Goal: Task Accomplishment & Management: Use online tool/utility

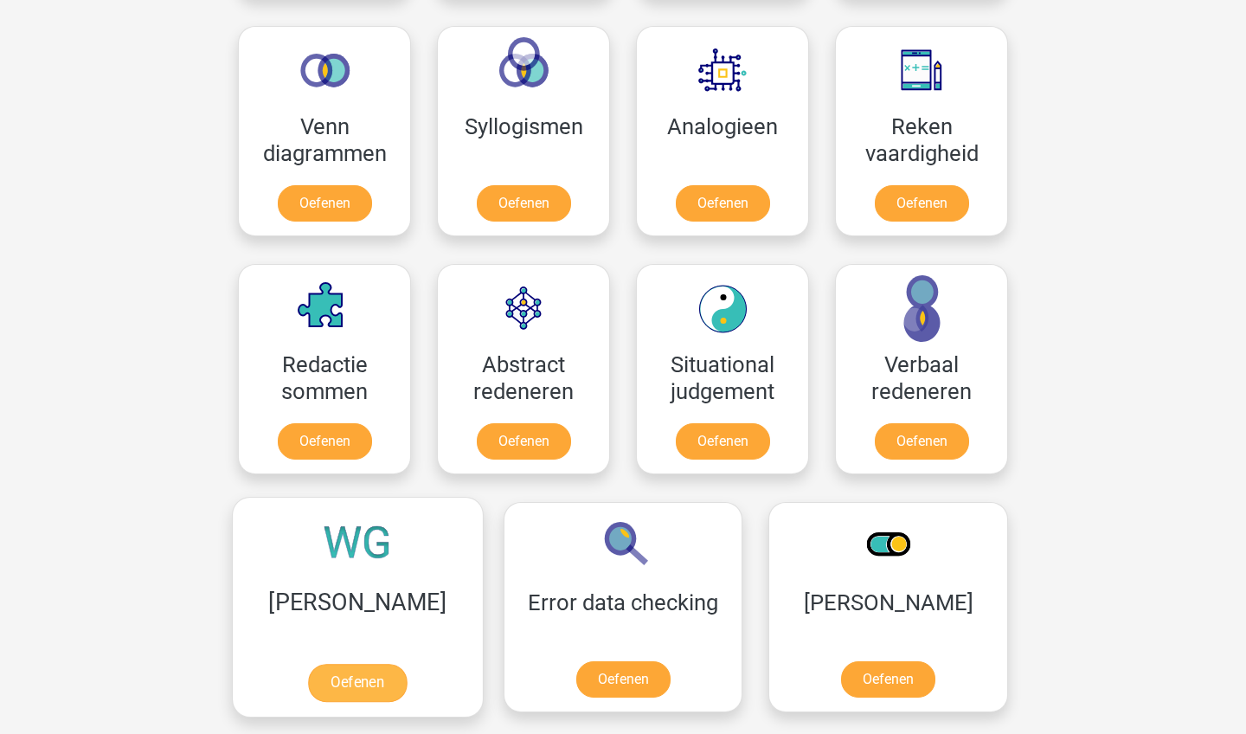
scroll to position [1021, 0]
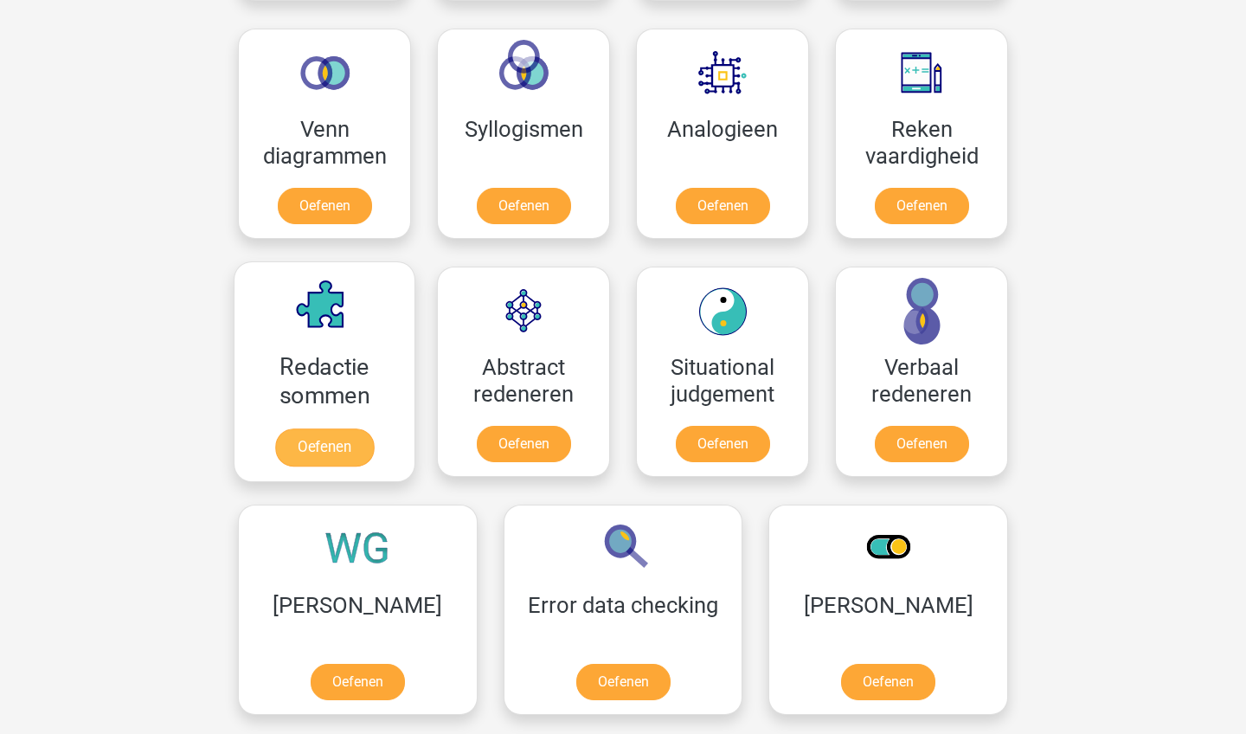
click at [350, 448] on link "Oefenen" at bounding box center [324, 447] width 99 height 38
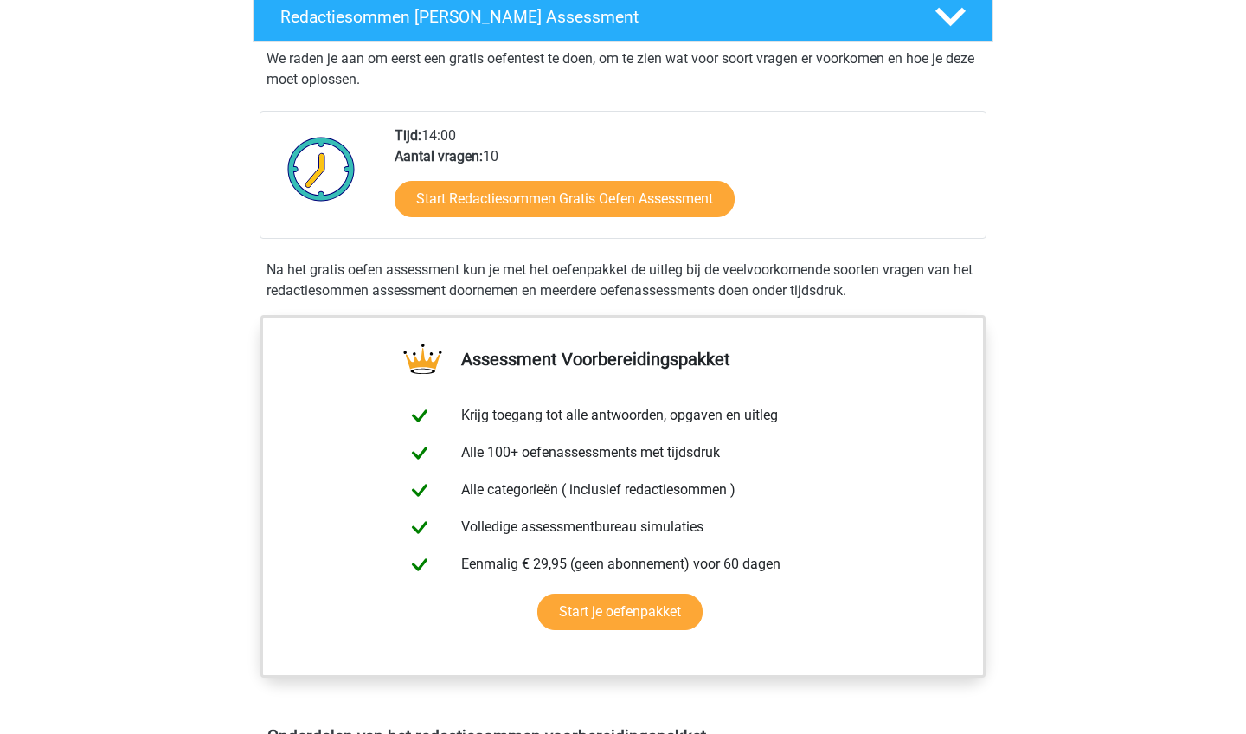
scroll to position [293, 0]
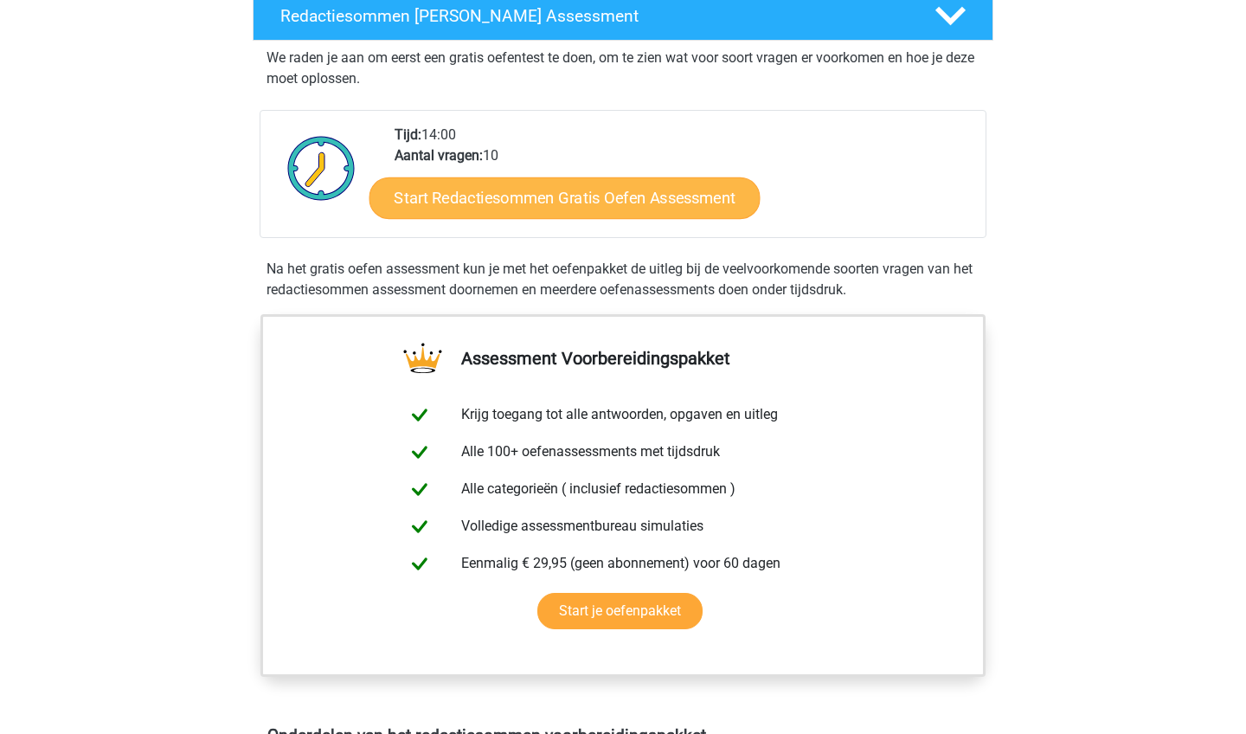
click at [504, 218] on link "Start Redactiesommen Gratis Oefen Assessment" at bounding box center [564, 198] width 391 height 42
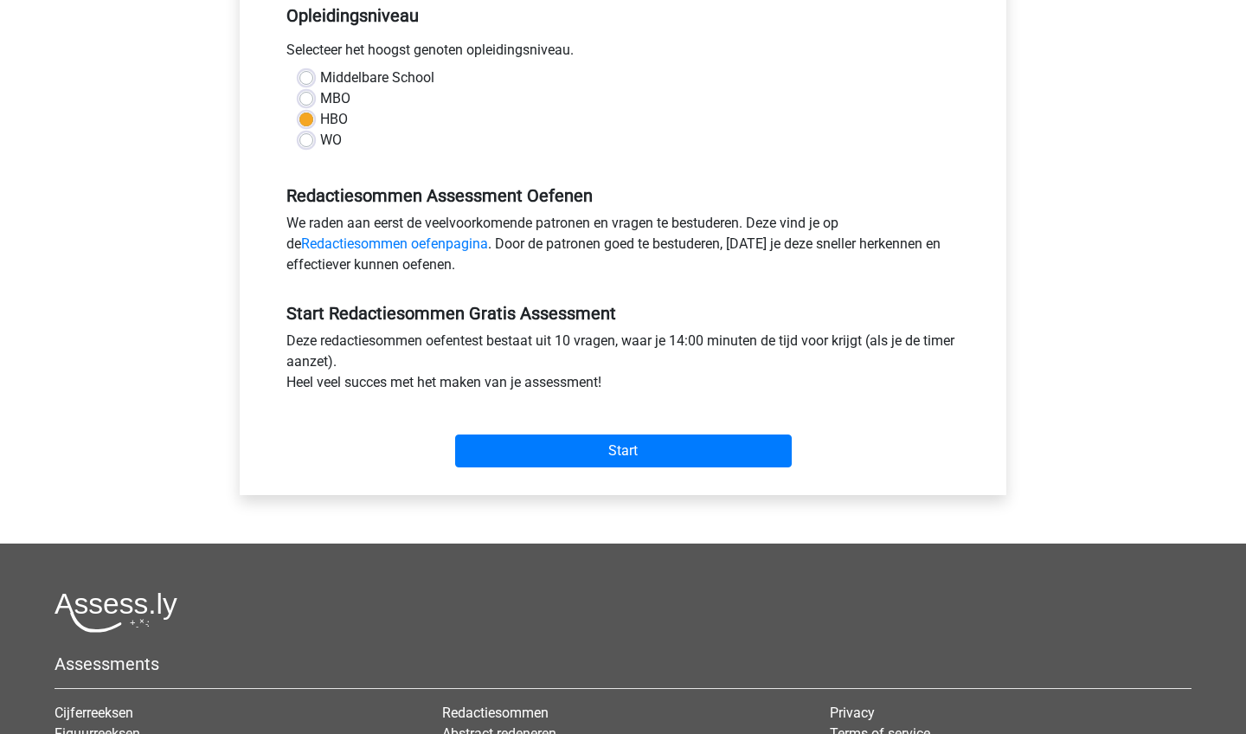
scroll to position [369, 0]
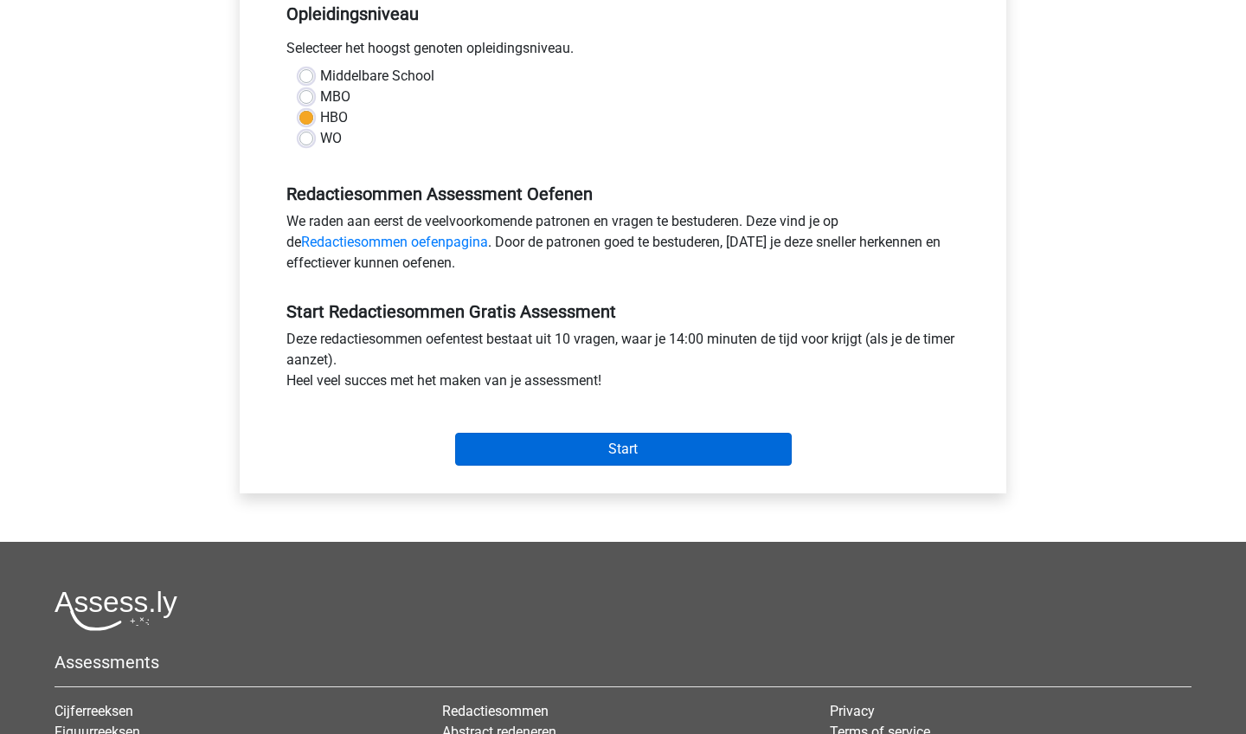
click at [536, 433] on input "Start" at bounding box center [623, 449] width 337 height 33
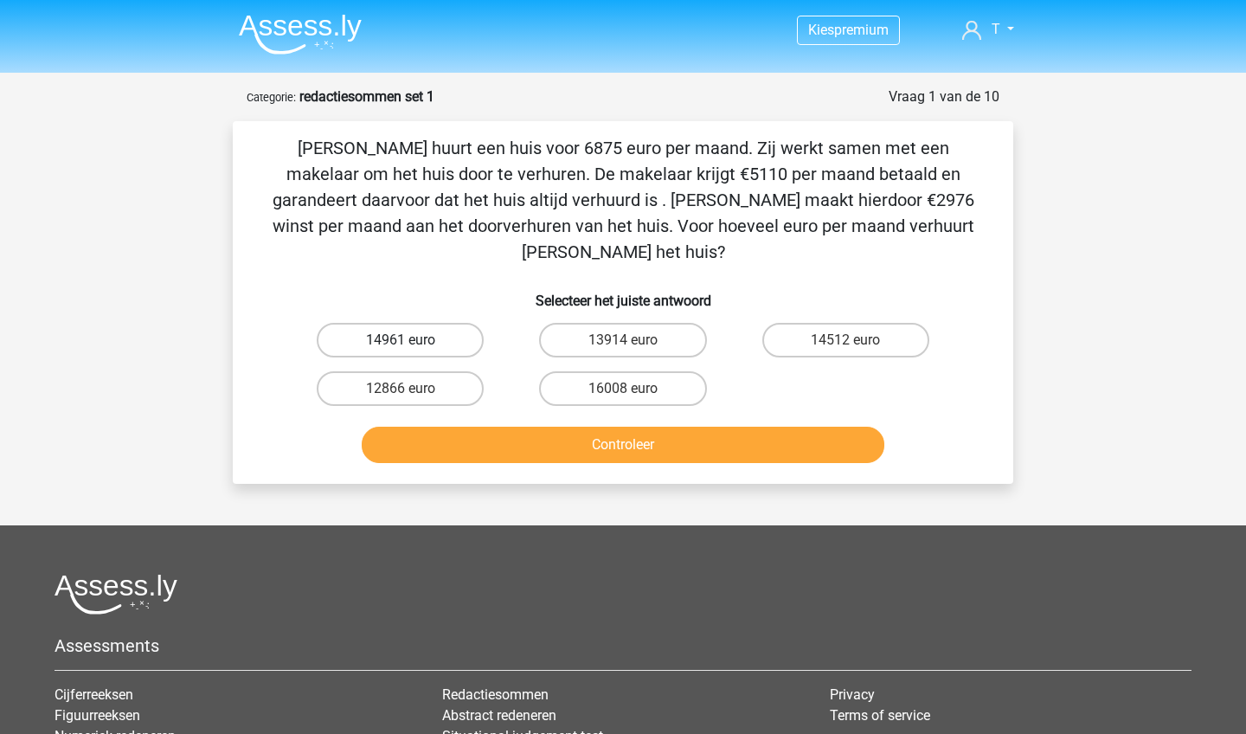
click at [412, 323] on label "14961 euro" at bounding box center [400, 340] width 167 height 35
click at [412, 340] on input "14961 euro" at bounding box center [406, 345] width 11 height 11
radio input "true"
click at [479, 427] on button "Controleer" at bounding box center [623, 445] width 523 height 36
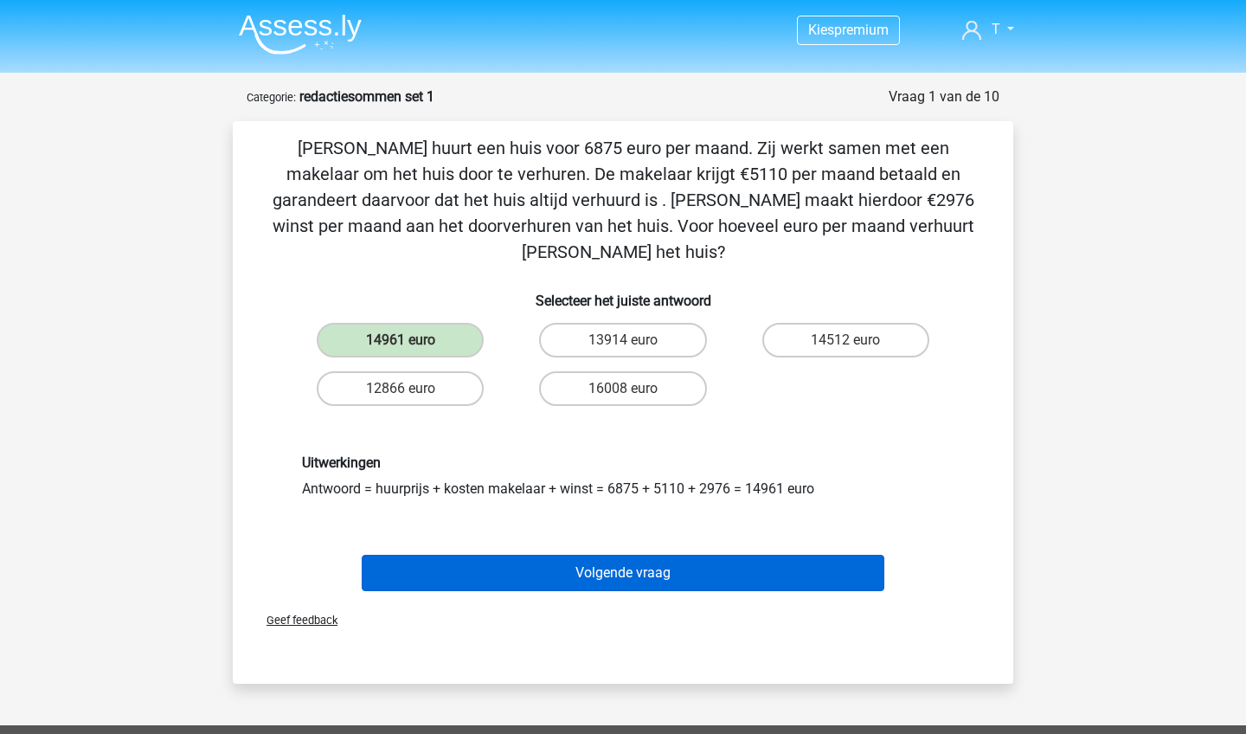
click at [534, 564] on button "Volgende vraag" at bounding box center [623, 573] width 523 height 36
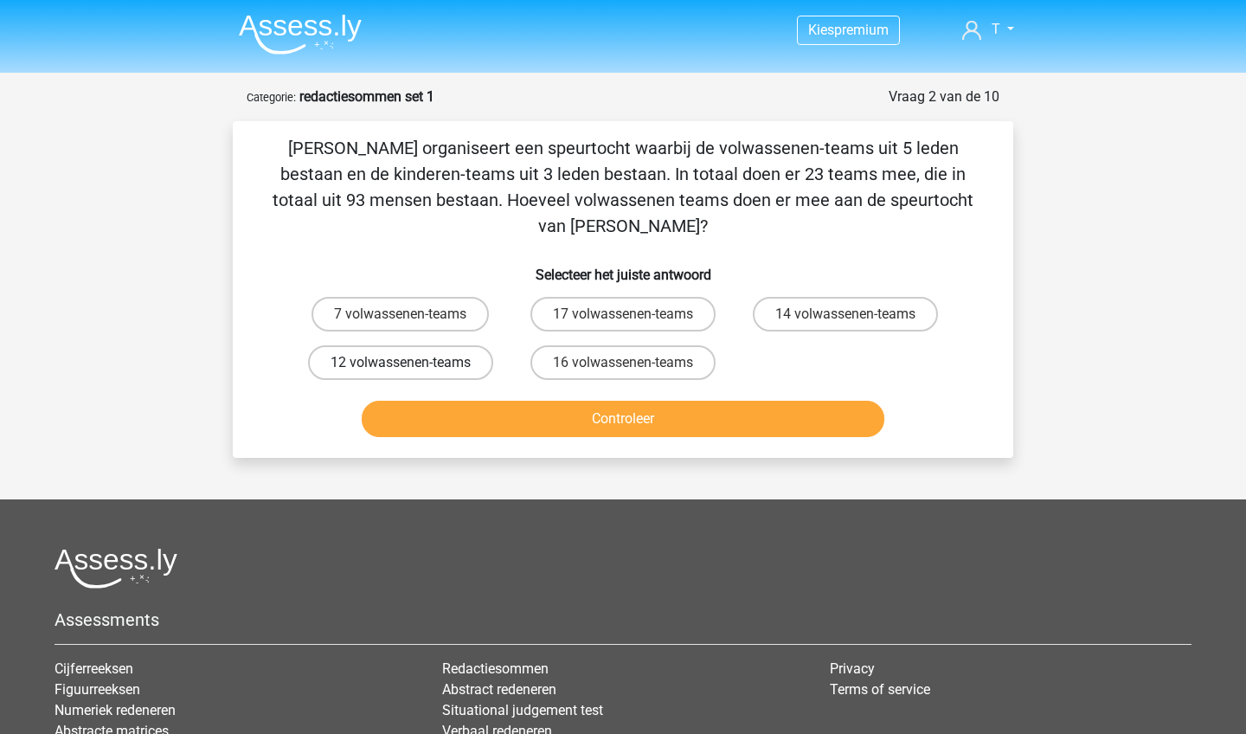
click at [406, 345] on label "12 volwassenen-teams" at bounding box center [400, 362] width 185 height 35
click at [406, 363] on input "12 volwassenen-teams" at bounding box center [406, 368] width 11 height 11
radio input "true"
click at [655, 345] on label "16 volwassenen-teams" at bounding box center [622, 362] width 185 height 35
click at [634, 363] on input "16 volwassenen-teams" at bounding box center [628, 368] width 11 height 11
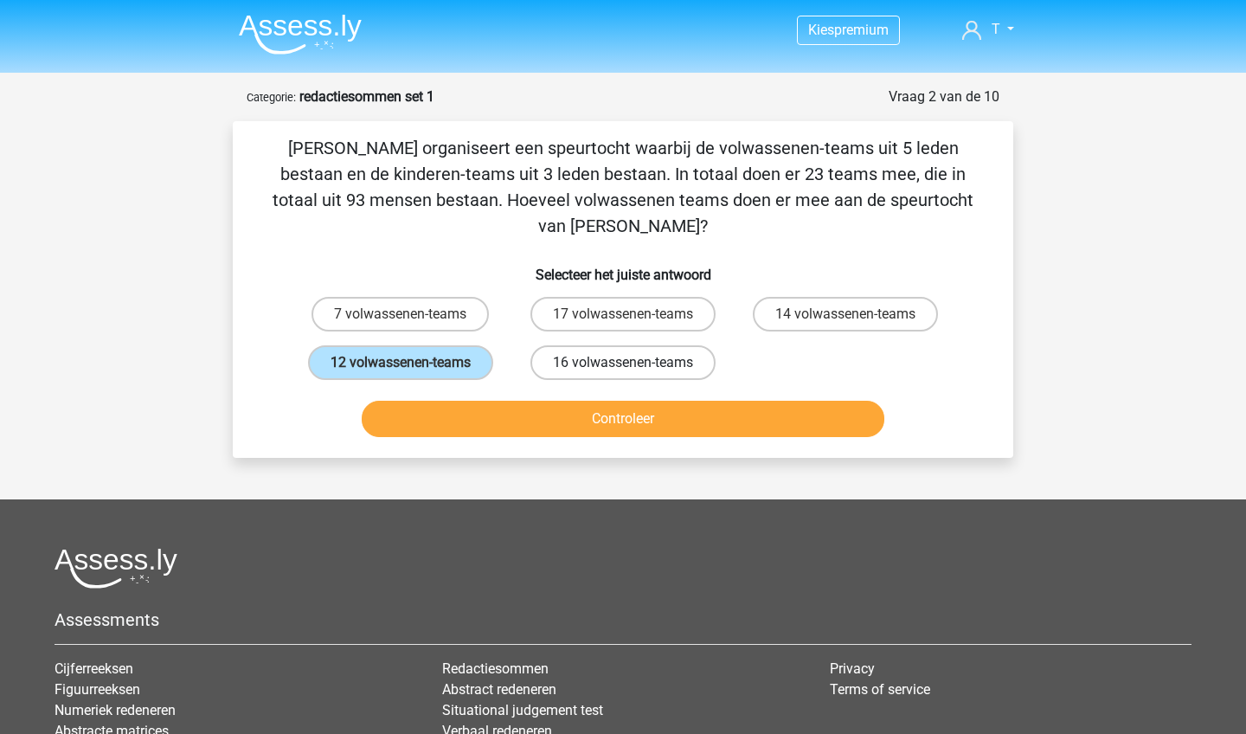
radio input "true"
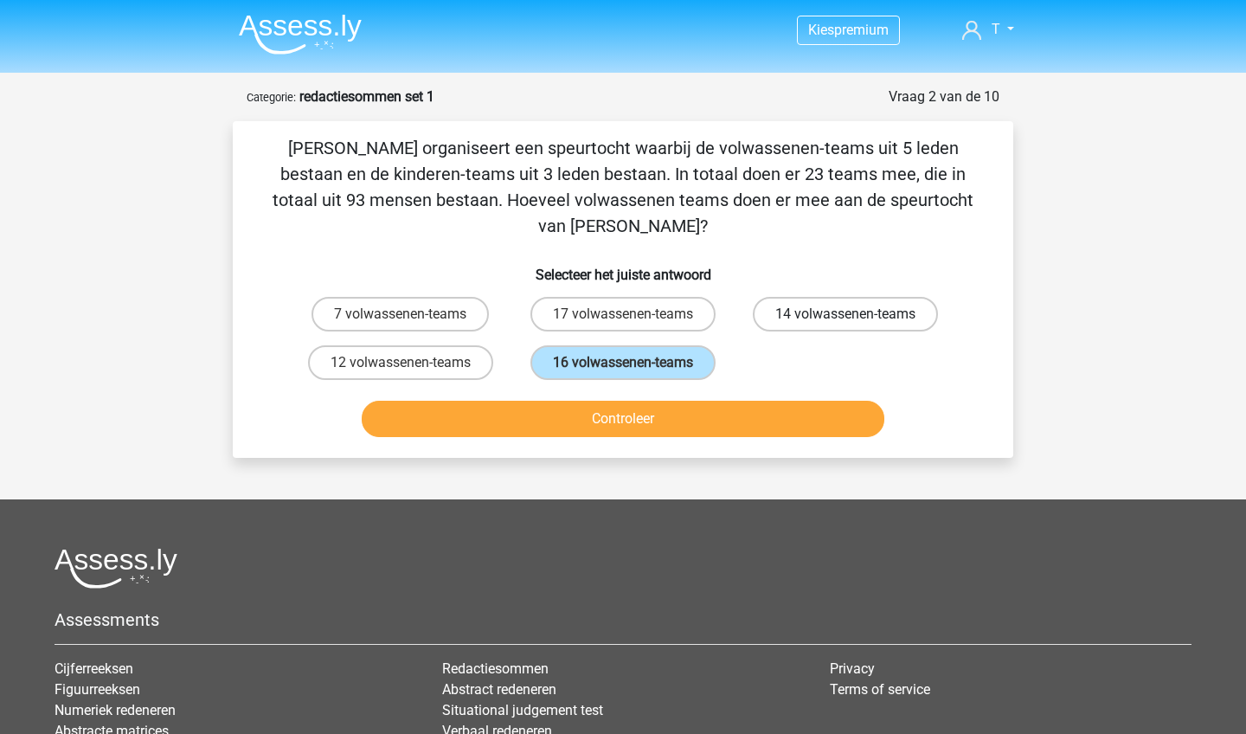
click at [790, 297] on label "14 volwassenen-teams" at bounding box center [845, 314] width 185 height 35
click at [845, 314] on input "14 volwassenen-teams" at bounding box center [850, 319] width 11 height 11
radio input "true"
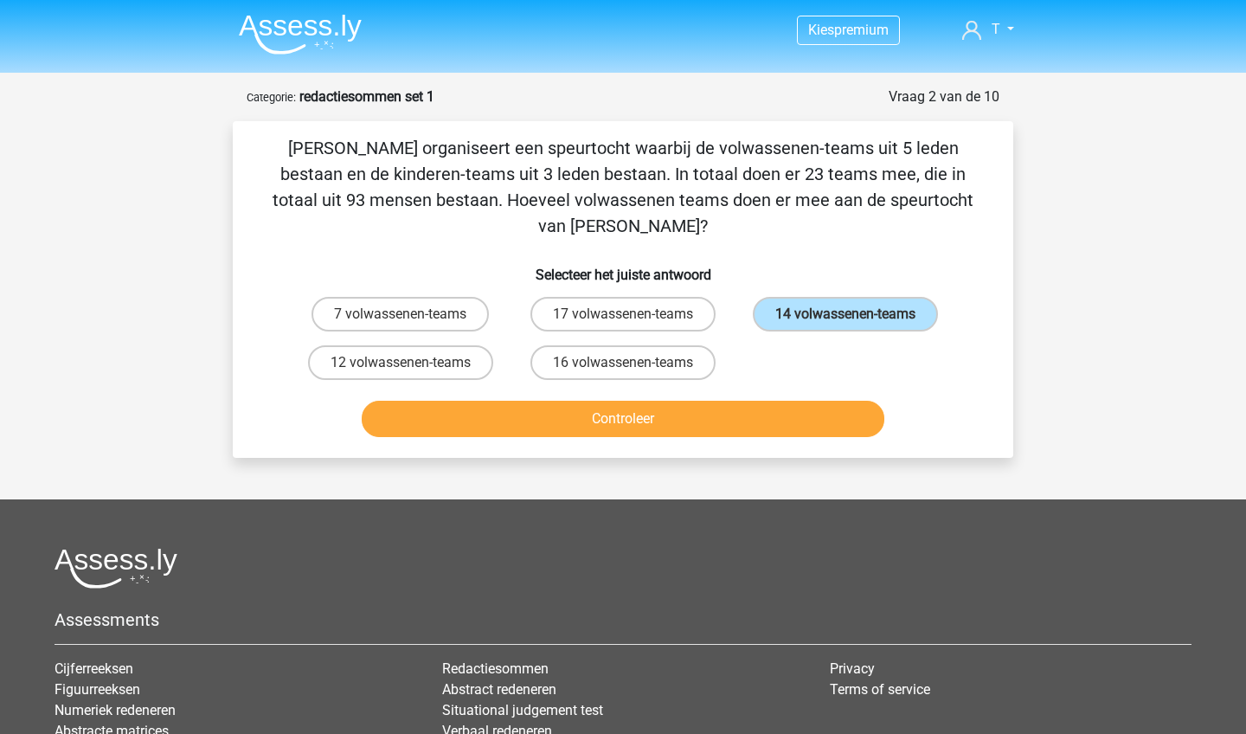
click at [738, 401] on button "Controleer" at bounding box center [623, 419] width 523 height 36
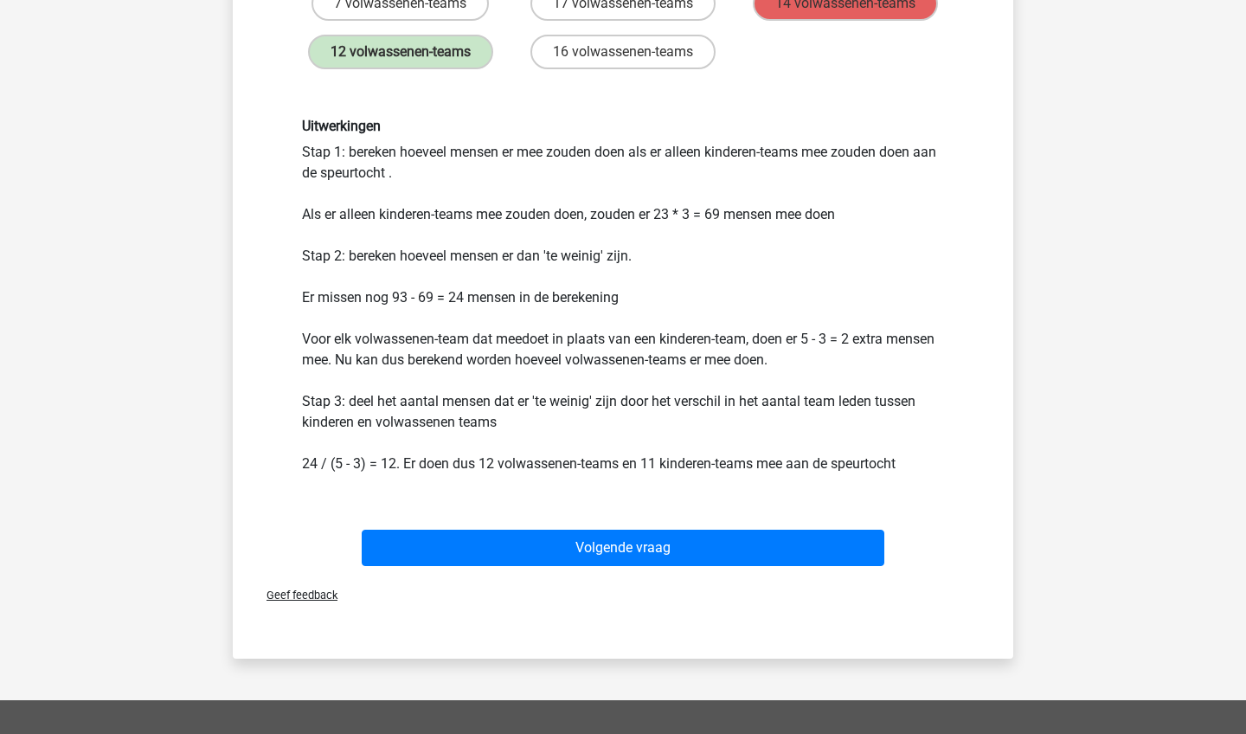
scroll to position [313, 0]
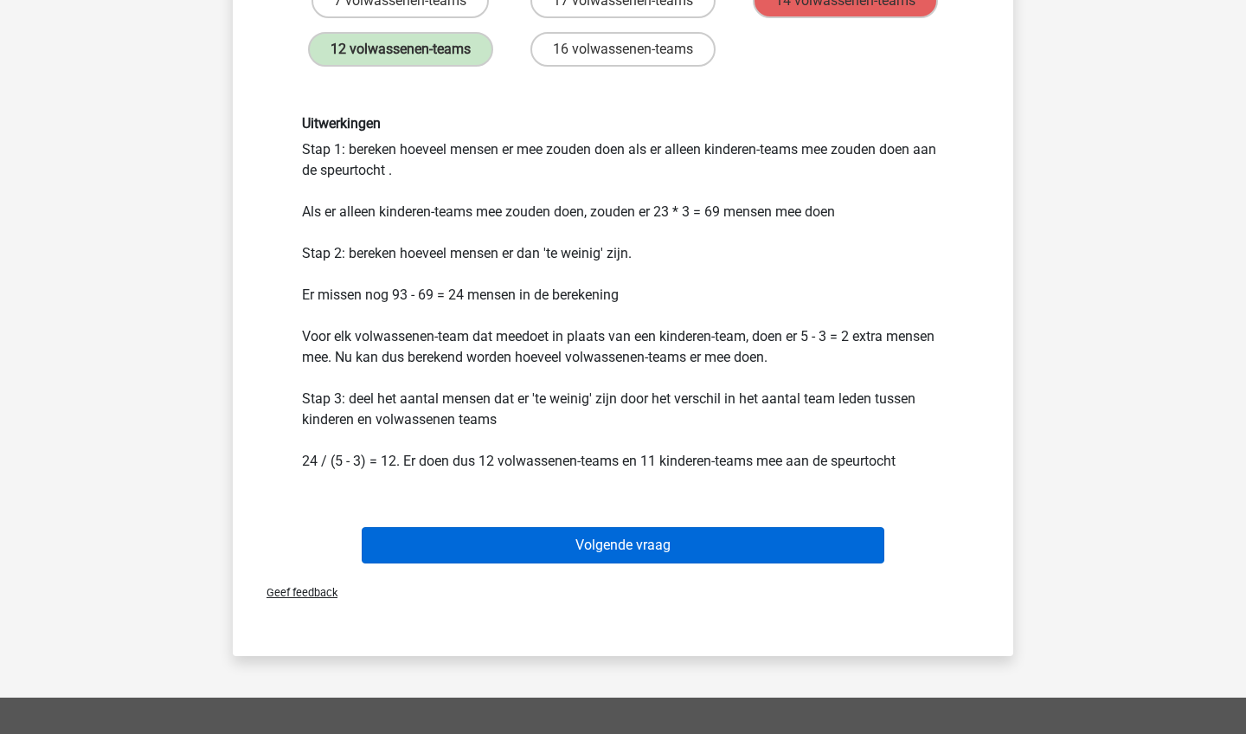
click at [526, 527] on button "Volgende vraag" at bounding box center [623, 545] width 523 height 36
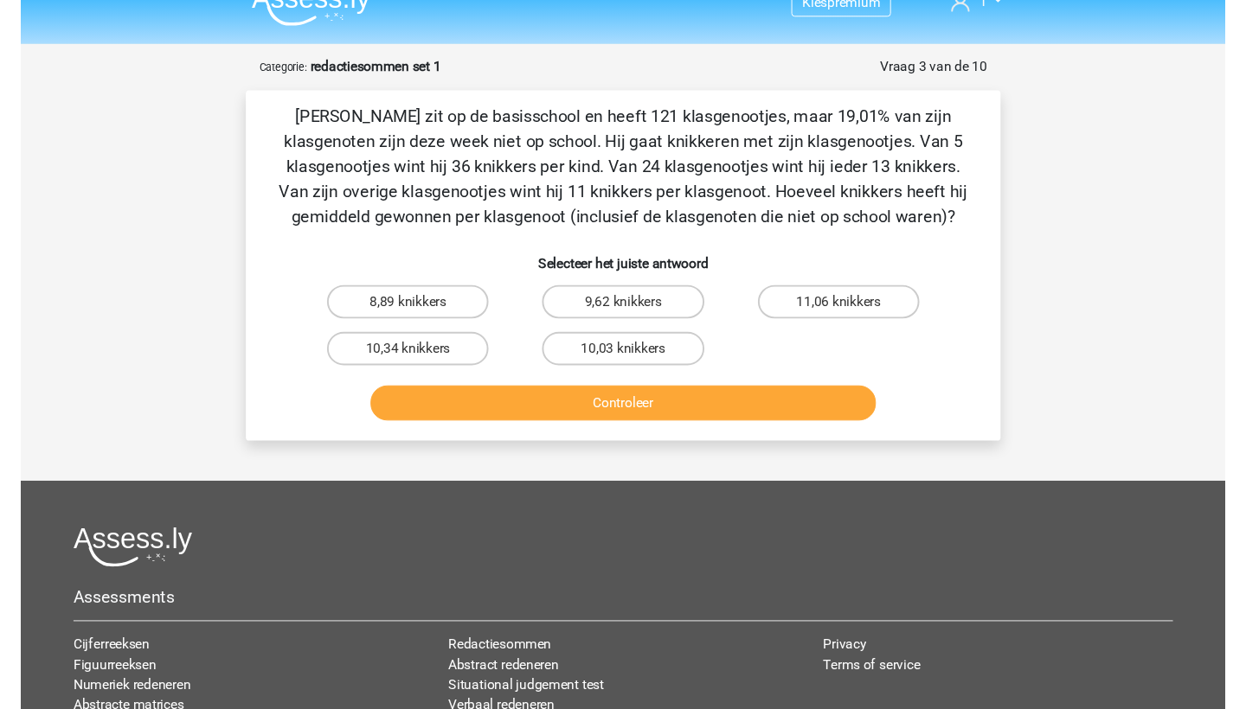
scroll to position [21, 0]
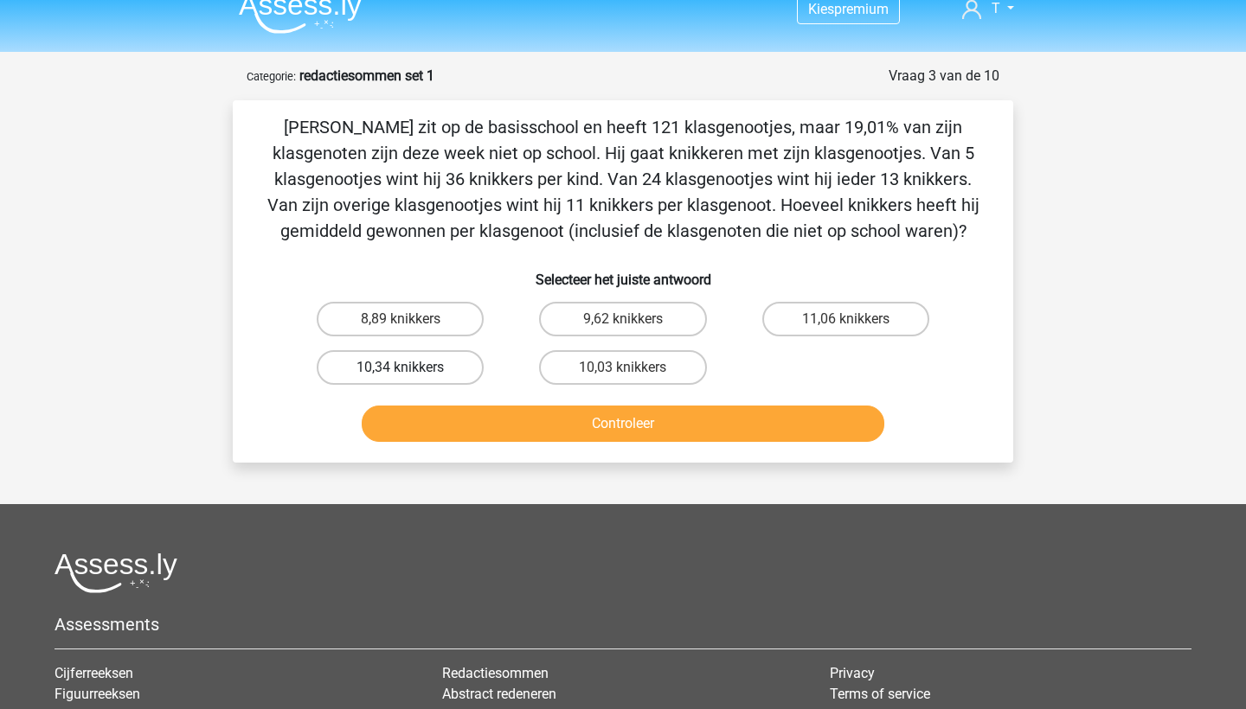
click at [420, 366] on label "10,34 knikkers" at bounding box center [400, 367] width 167 height 35
click at [412, 368] on input "10,34 knikkers" at bounding box center [406, 373] width 11 height 11
radio input "true"
click at [472, 427] on button "Controleer" at bounding box center [623, 424] width 523 height 36
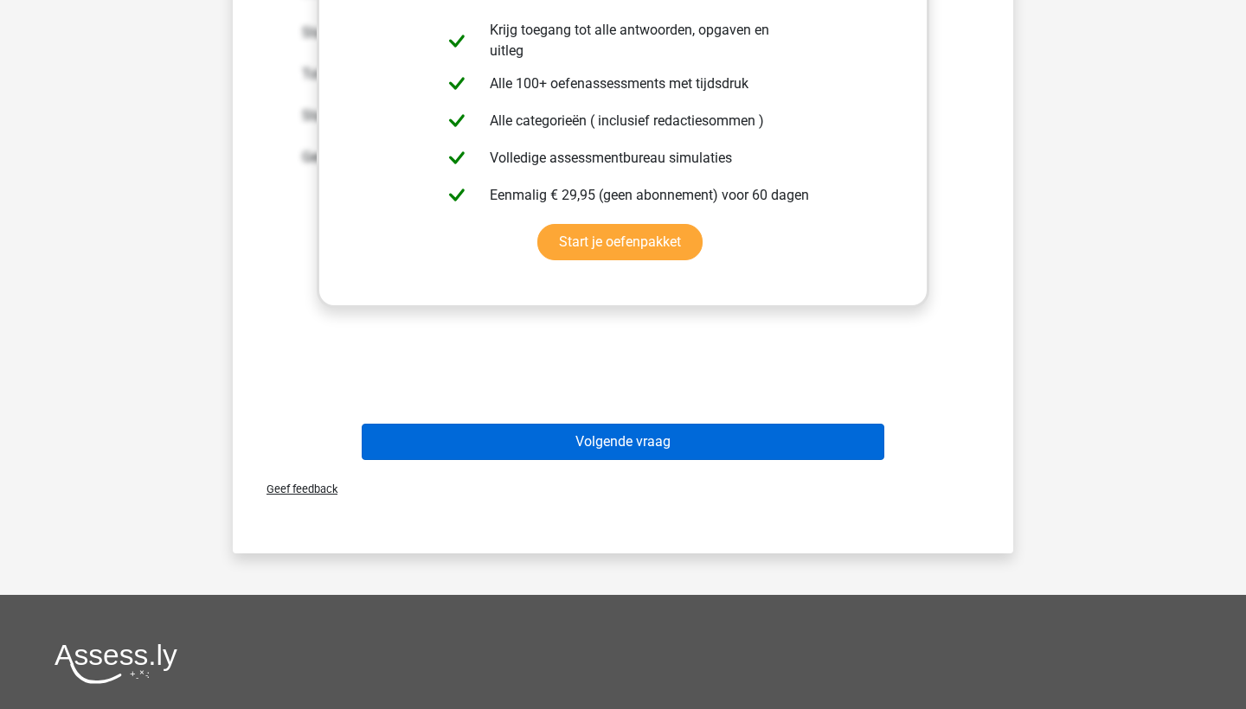
click at [639, 428] on button "Volgende vraag" at bounding box center [623, 442] width 523 height 36
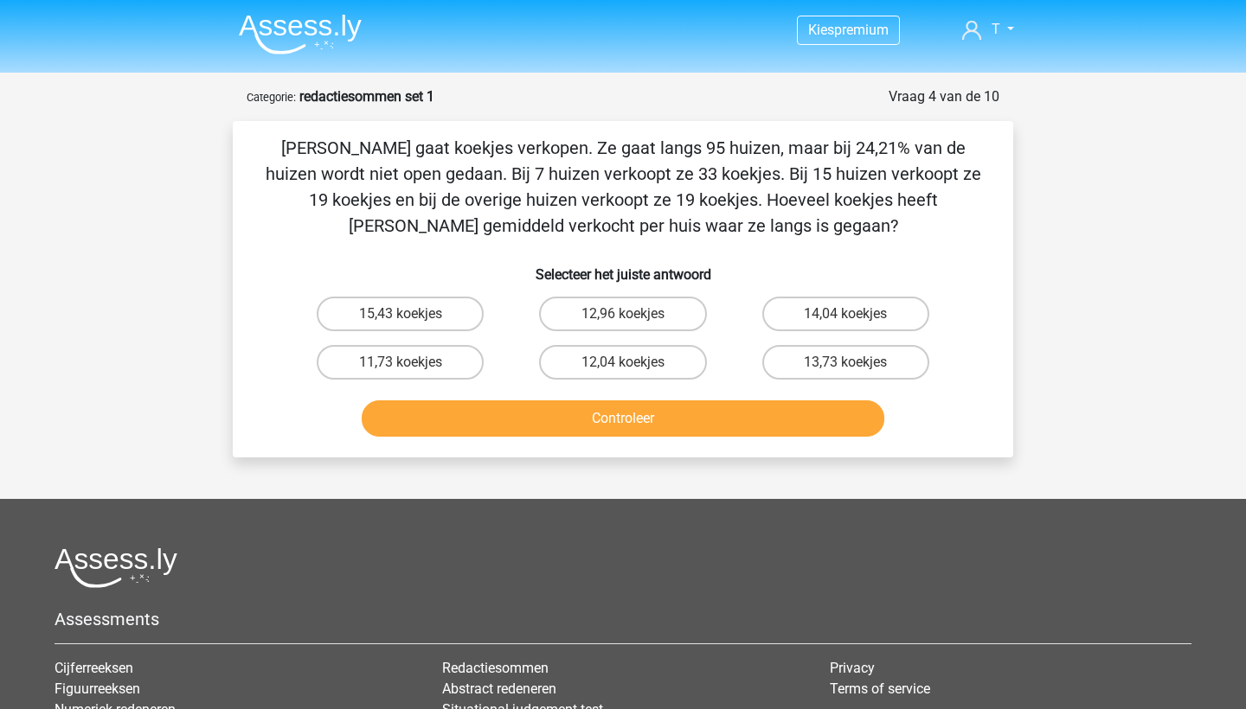
scroll to position [0, 0]
click at [446, 322] on label "15,43 koekjes" at bounding box center [400, 314] width 167 height 35
click at [412, 322] on input "15,43 koekjes" at bounding box center [406, 319] width 11 height 11
radio input "true"
click at [467, 409] on button "Controleer" at bounding box center [623, 419] width 523 height 36
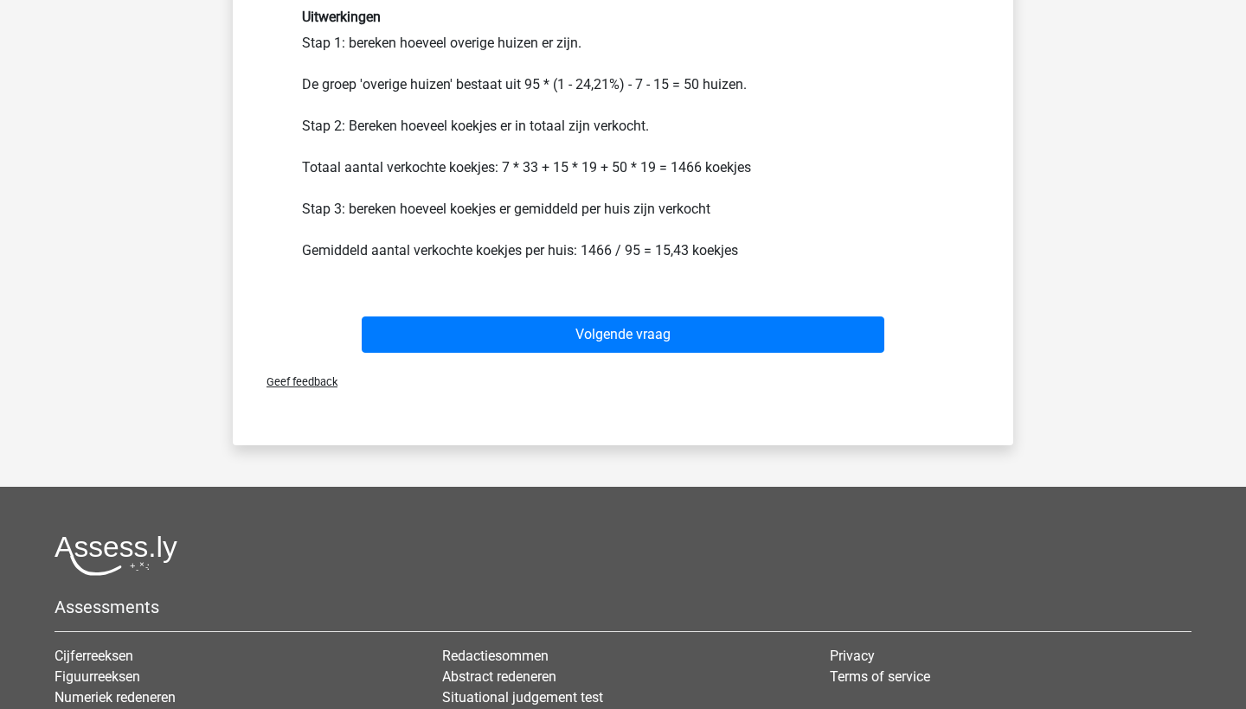
scroll to position [424, 0]
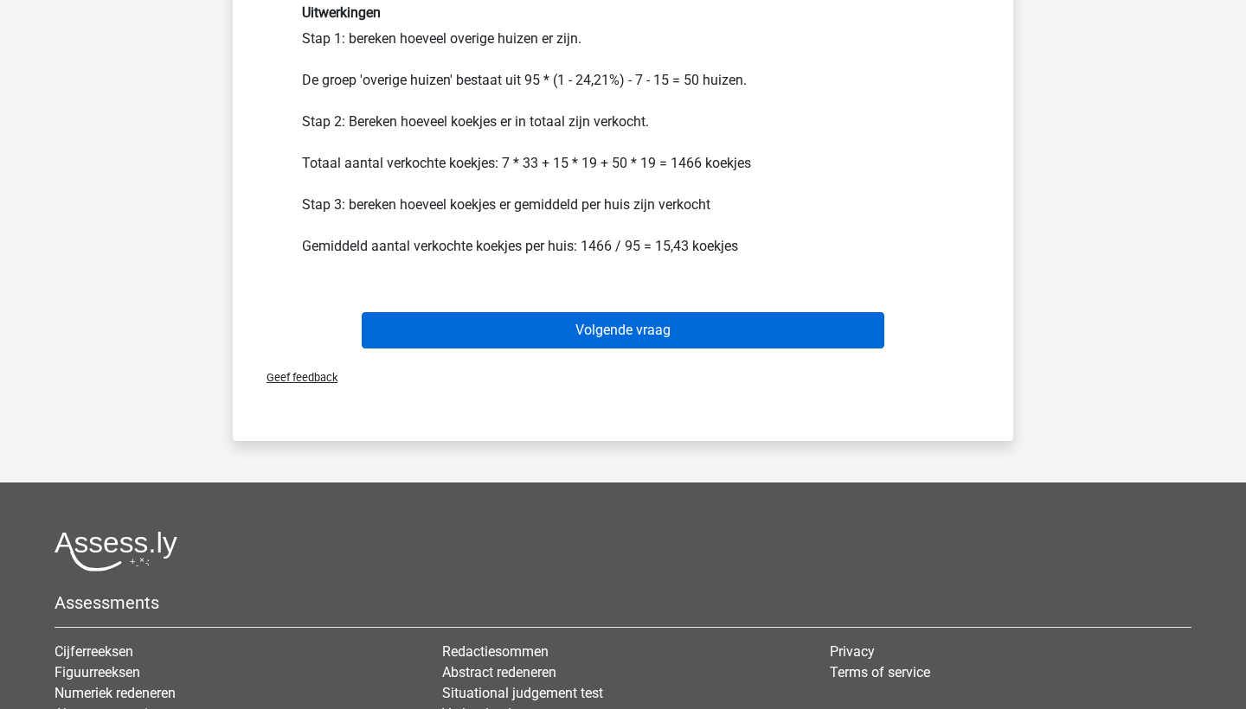
click at [548, 324] on button "Volgende vraag" at bounding box center [623, 330] width 523 height 36
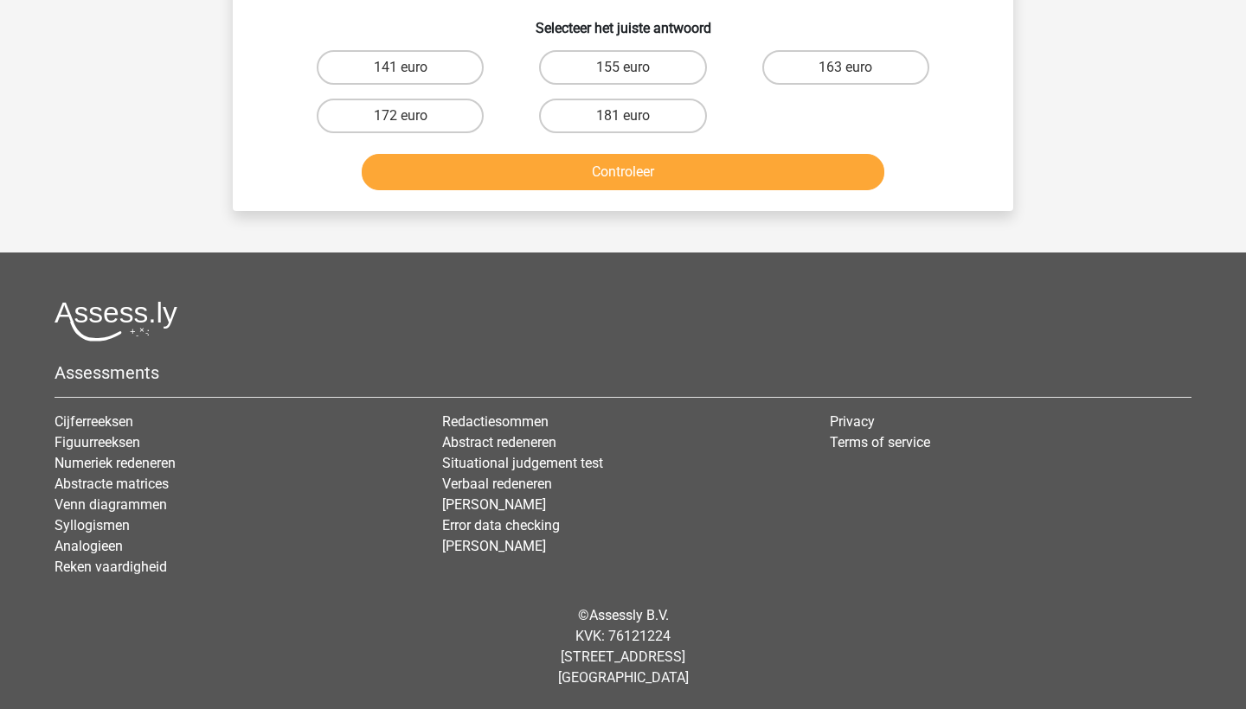
scroll to position [87, 0]
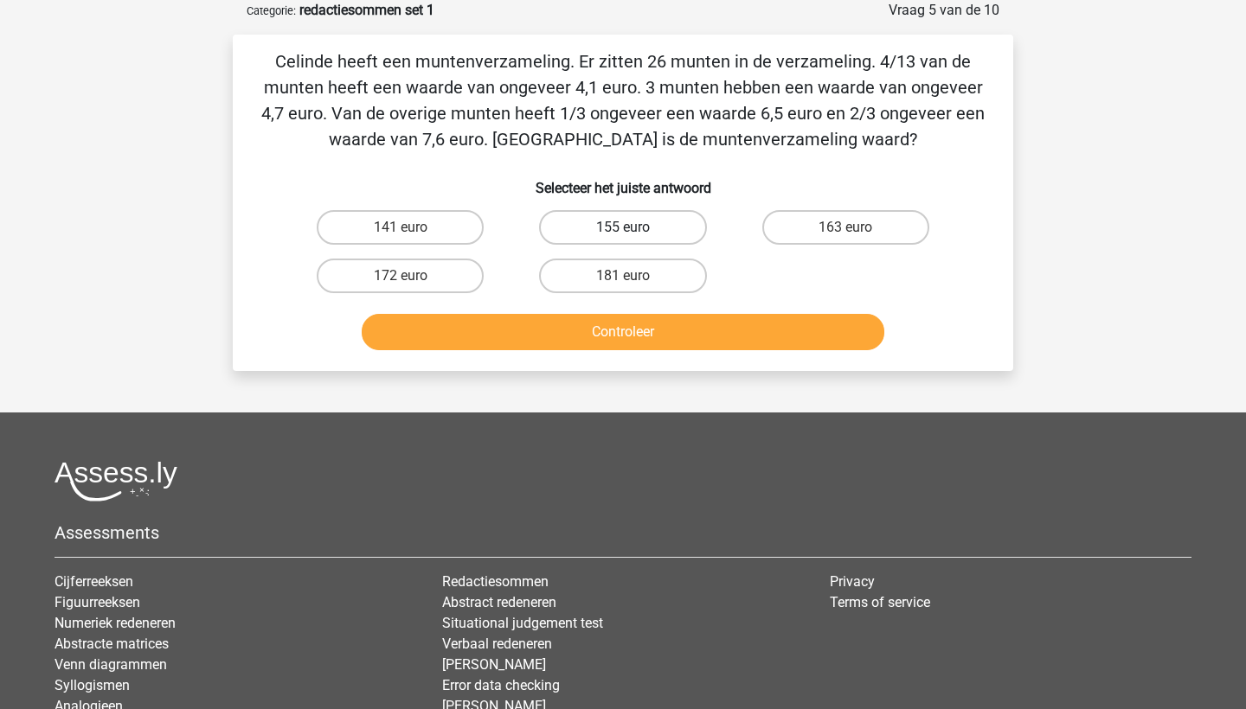
click at [602, 215] on label "155 euro" at bounding box center [622, 227] width 167 height 35
click at [623, 228] on input "155 euro" at bounding box center [628, 233] width 11 height 11
radio input "true"
click at [622, 331] on button "Controleer" at bounding box center [623, 332] width 523 height 36
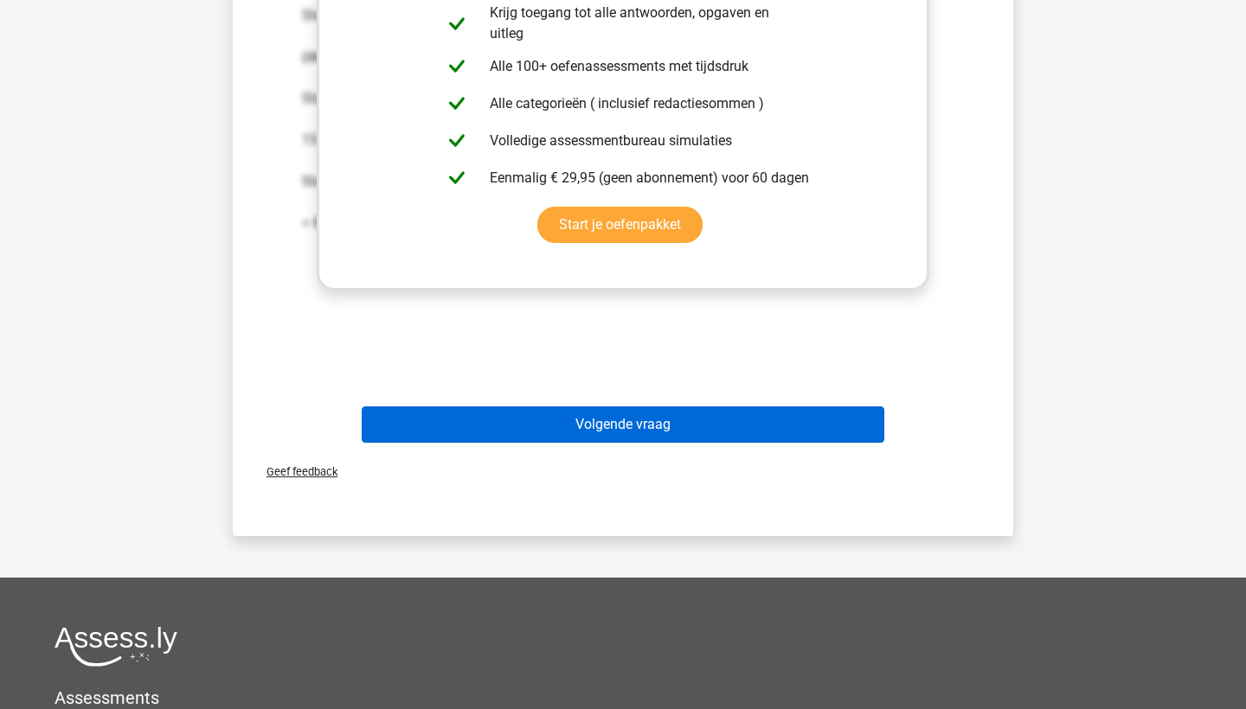
click at [619, 430] on button "Volgende vraag" at bounding box center [623, 425] width 523 height 36
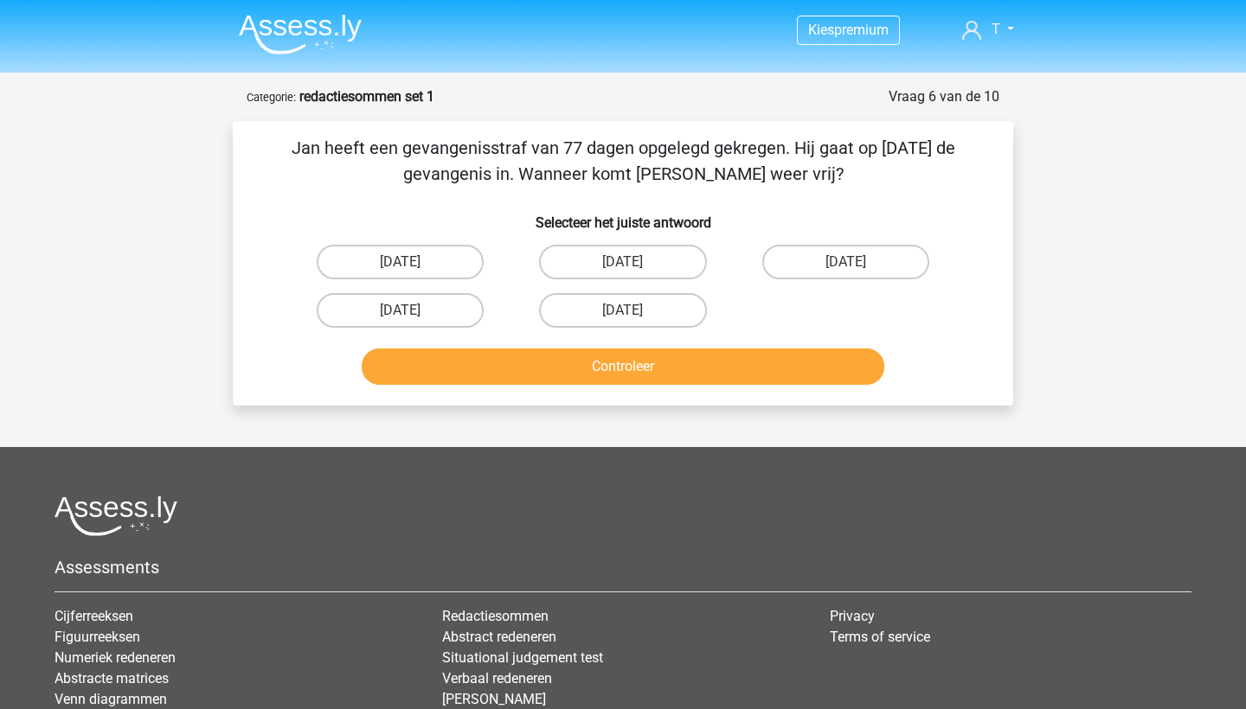
scroll to position [0, 0]
click at [609, 254] on label "13 augustus" at bounding box center [622, 262] width 167 height 35
click at [623, 262] on input "13 augustus" at bounding box center [628, 267] width 11 height 11
radio input "true"
click at [630, 356] on button "Controleer" at bounding box center [623, 367] width 523 height 36
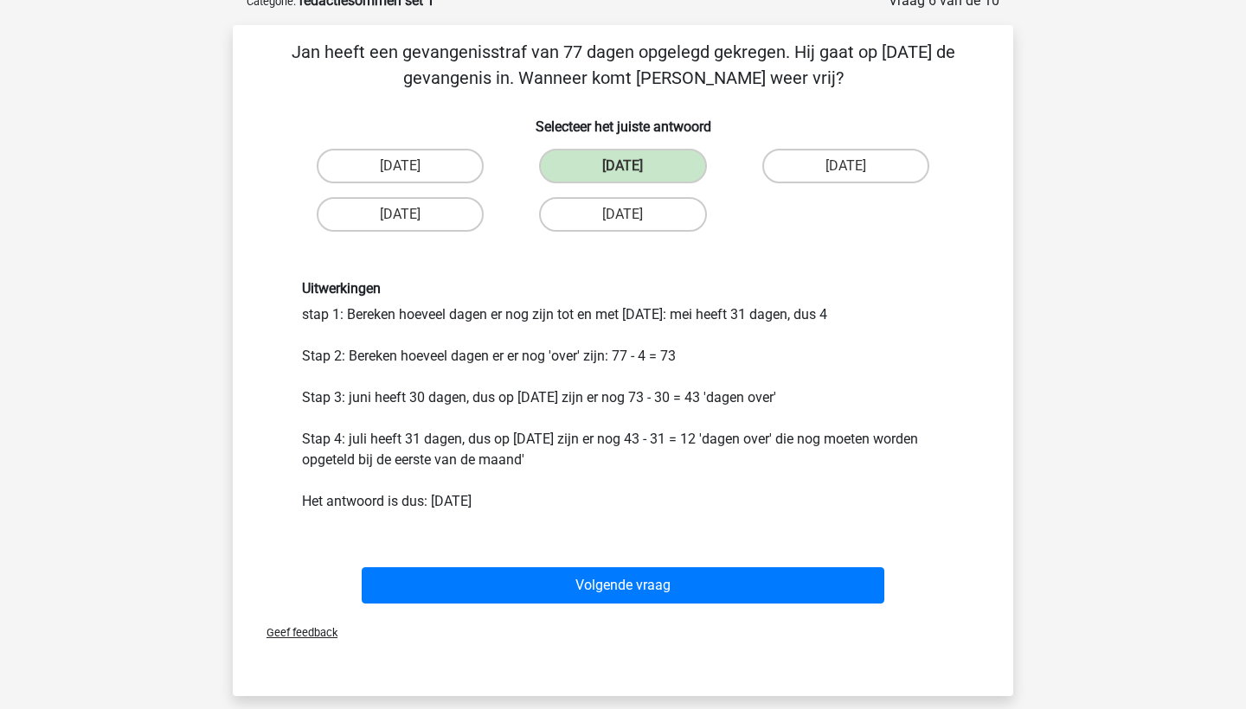
scroll to position [188, 0]
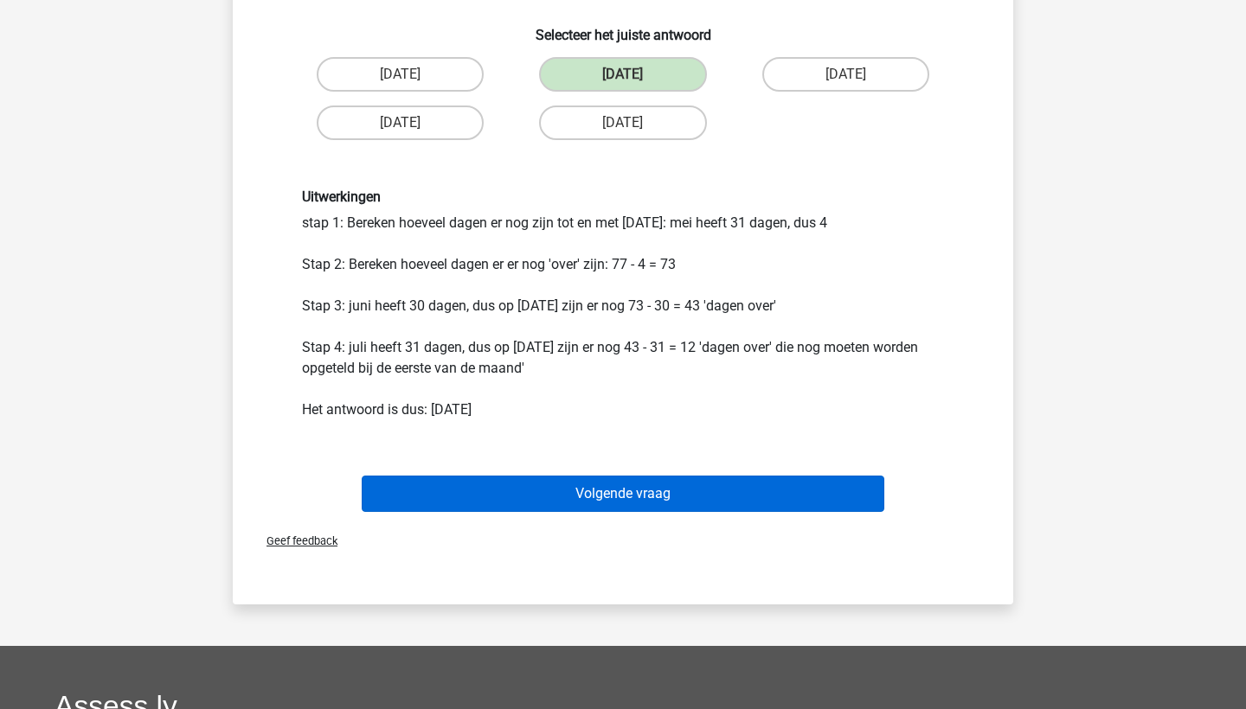
click at [620, 494] on button "Volgende vraag" at bounding box center [623, 494] width 523 height 36
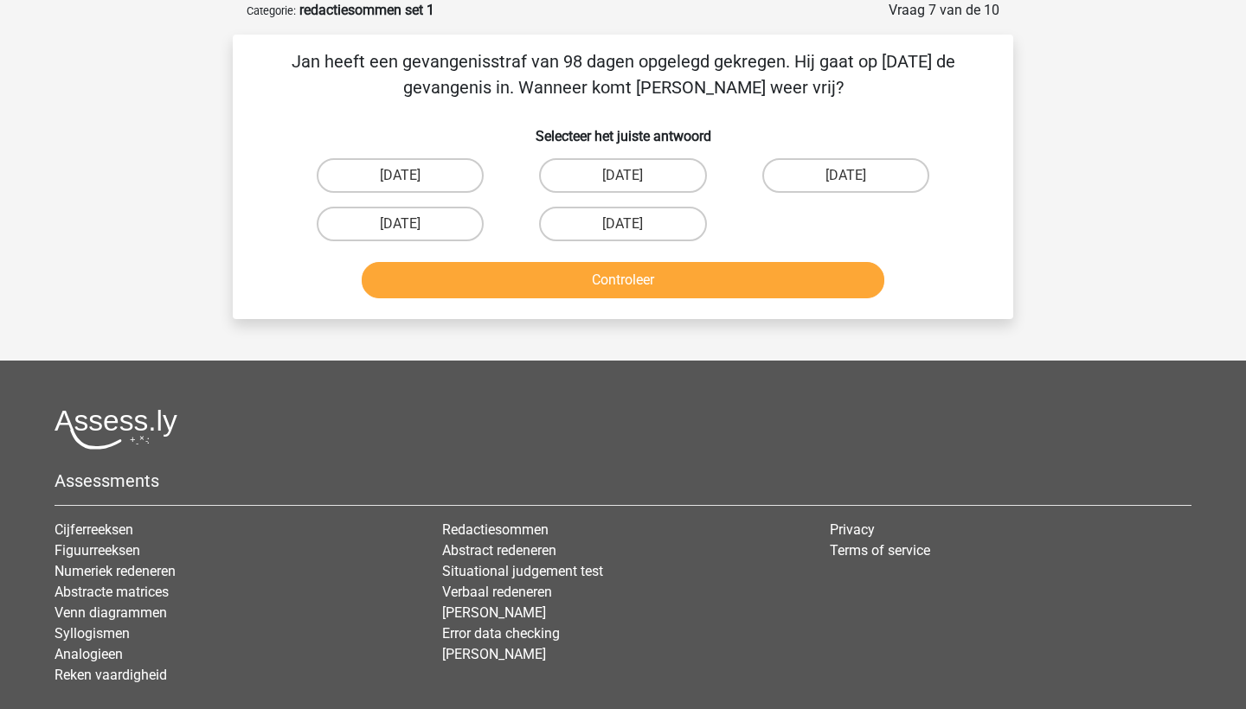
scroll to position [1, 0]
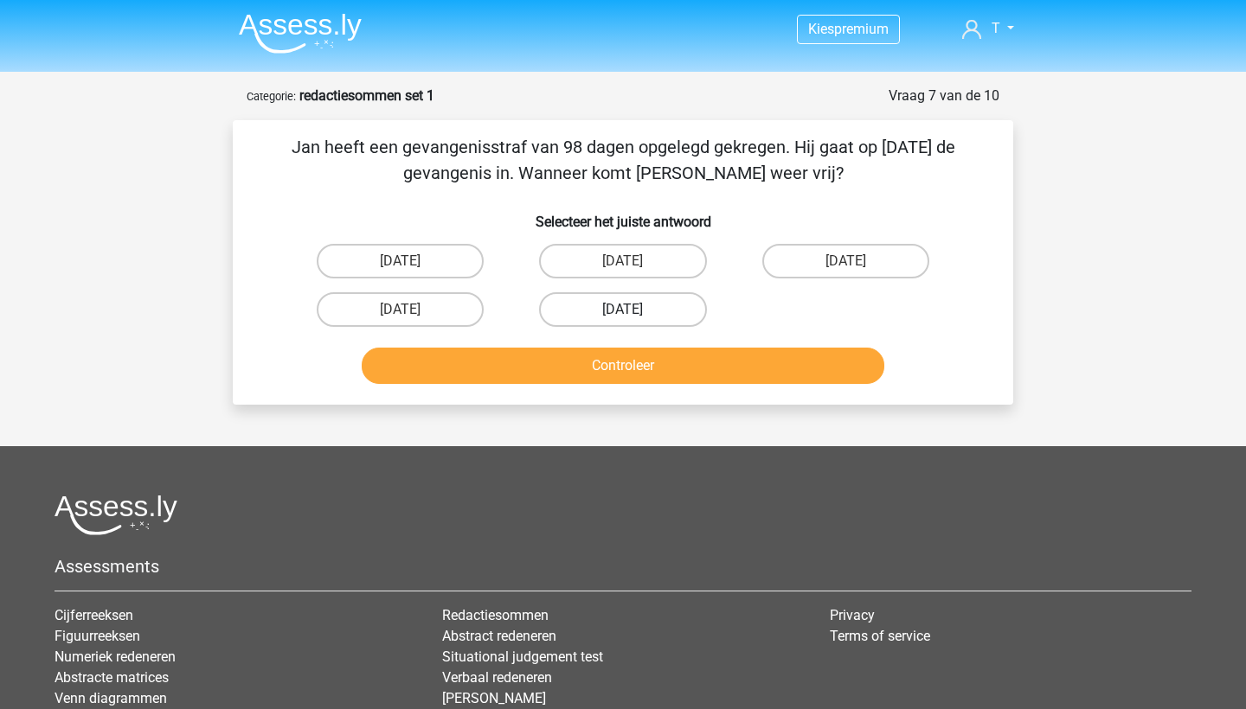
click at [647, 302] on label "22 augustus" at bounding box center [622, 309] width 167 height 35
click at [634, 310] on input "22 augustus" at bounding box center [628, 315] width 11 height 11
radio input "true"
click at [647, 352] on button "Controleer" at bounding box center [623, 366] width 523 height 36
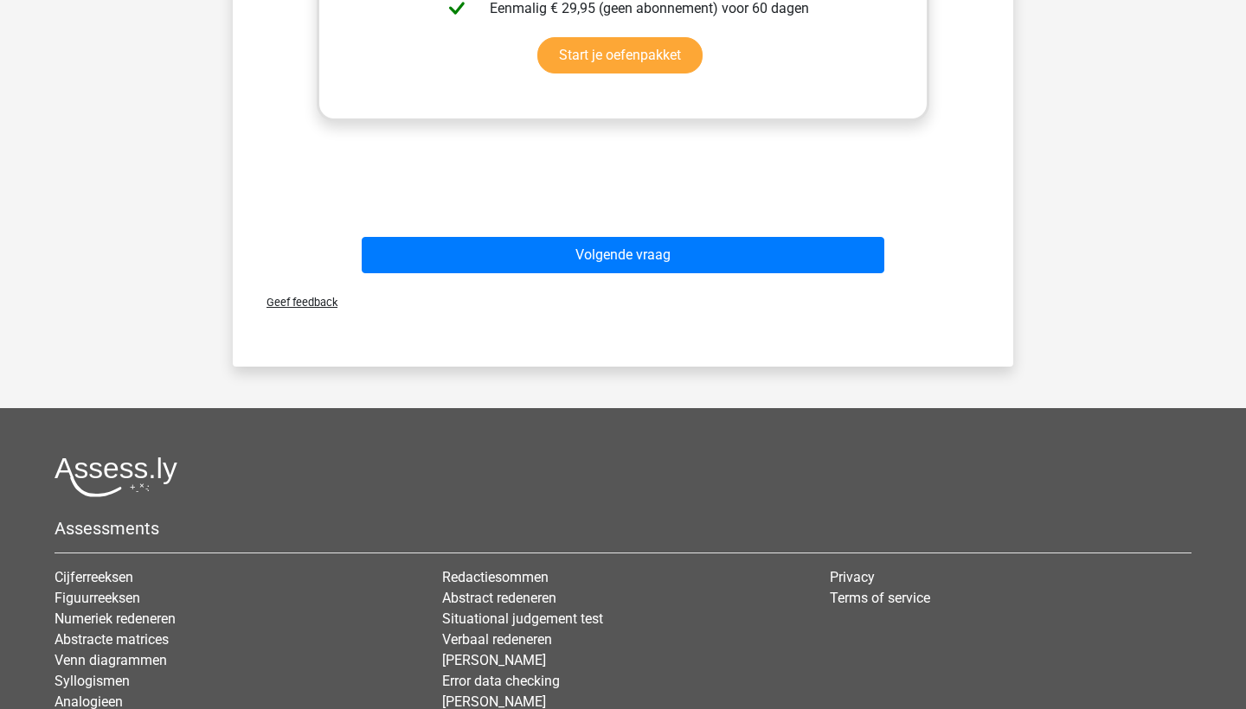
scroll to position [670, 0]
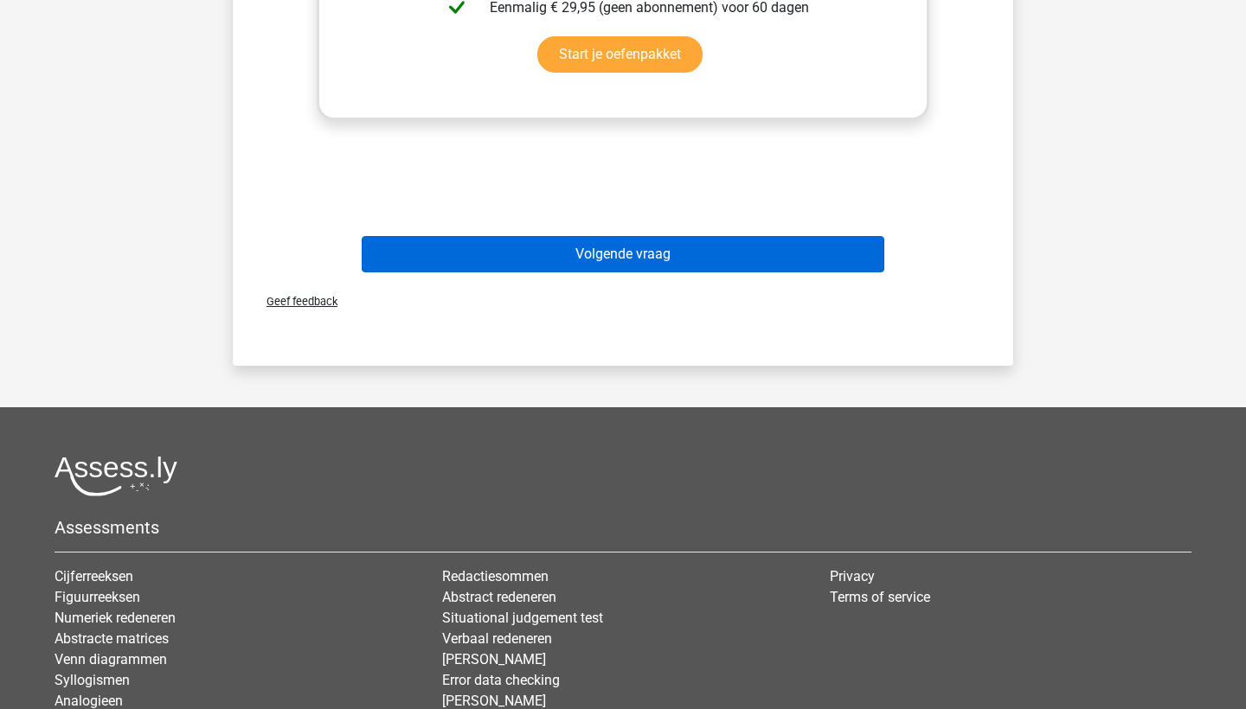
click at [619, 263] on button "Volgende vraag" at bounding box center [623, 254] width 523 height 36
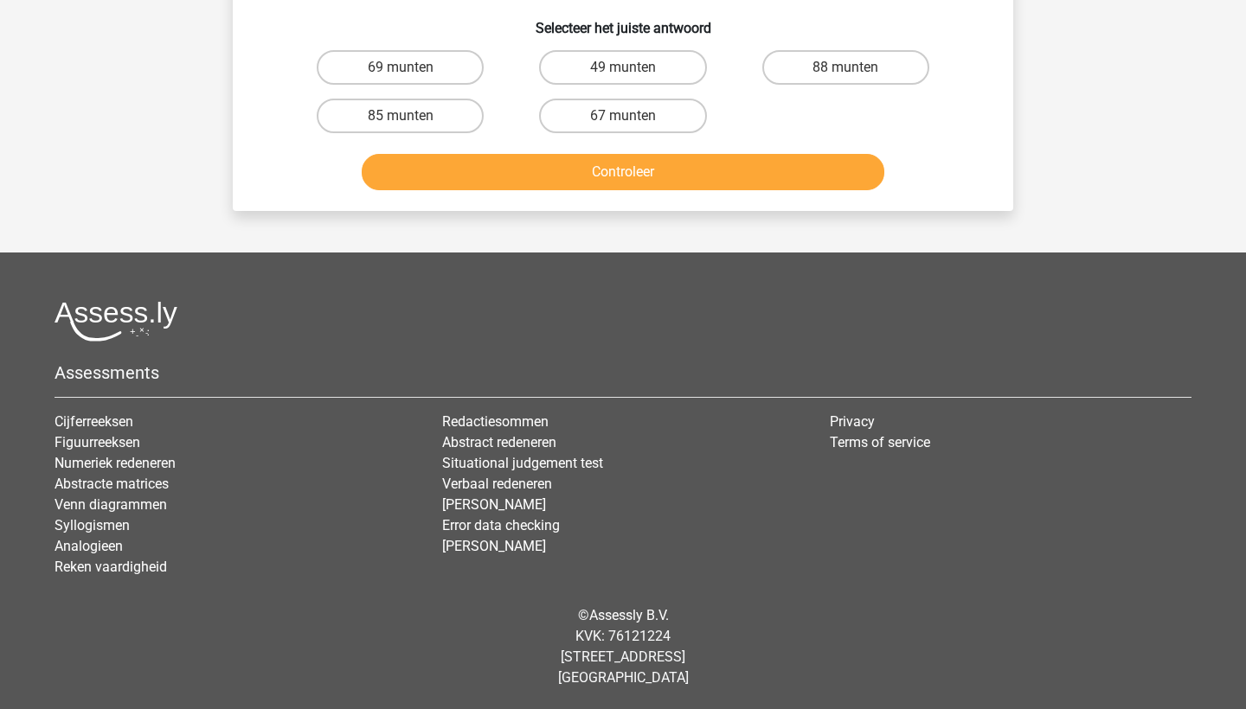
scroll to position [87, 0]
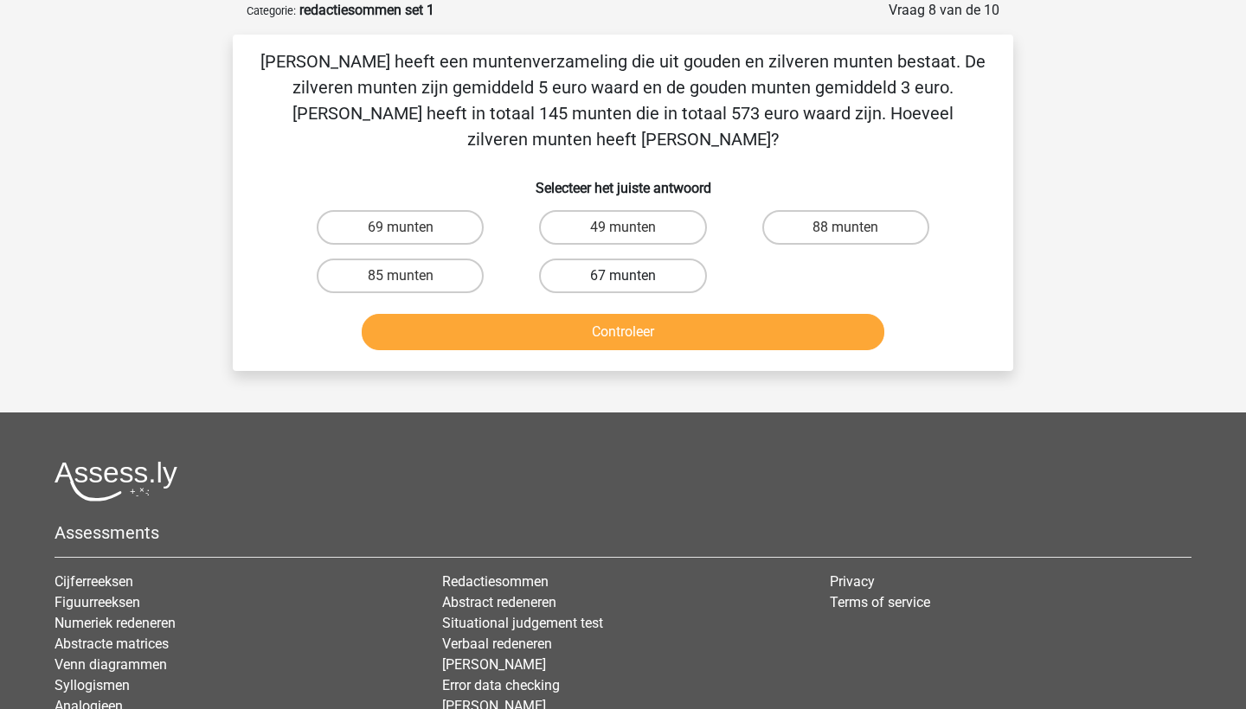
click at [595, 259] on label "67 munten" at bounding box center [622, 276] width 167 height 35
click at [623, 276] on input "67 munten" at bounding box center [628, 281] width 11 height 11
radio input "true"
click at [599, 314] on button "Controleer" at bounding box center [623, 332] width 523 height 36
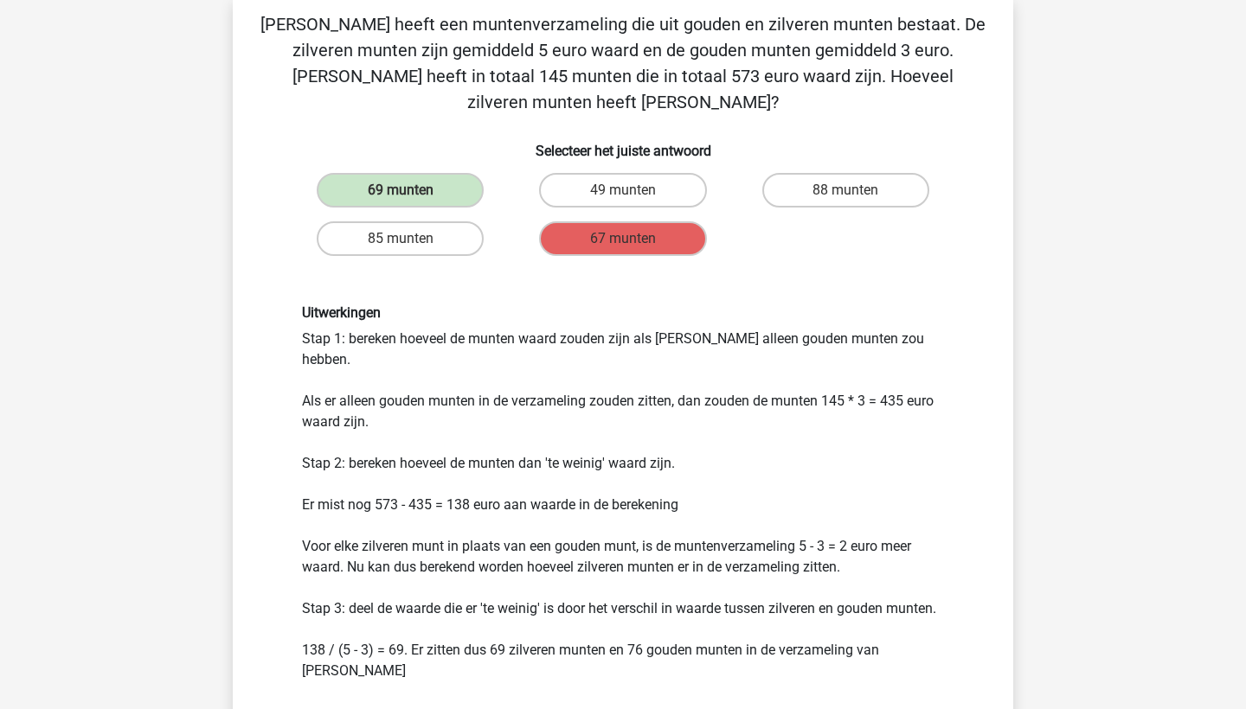
scroll to position [128, 0]
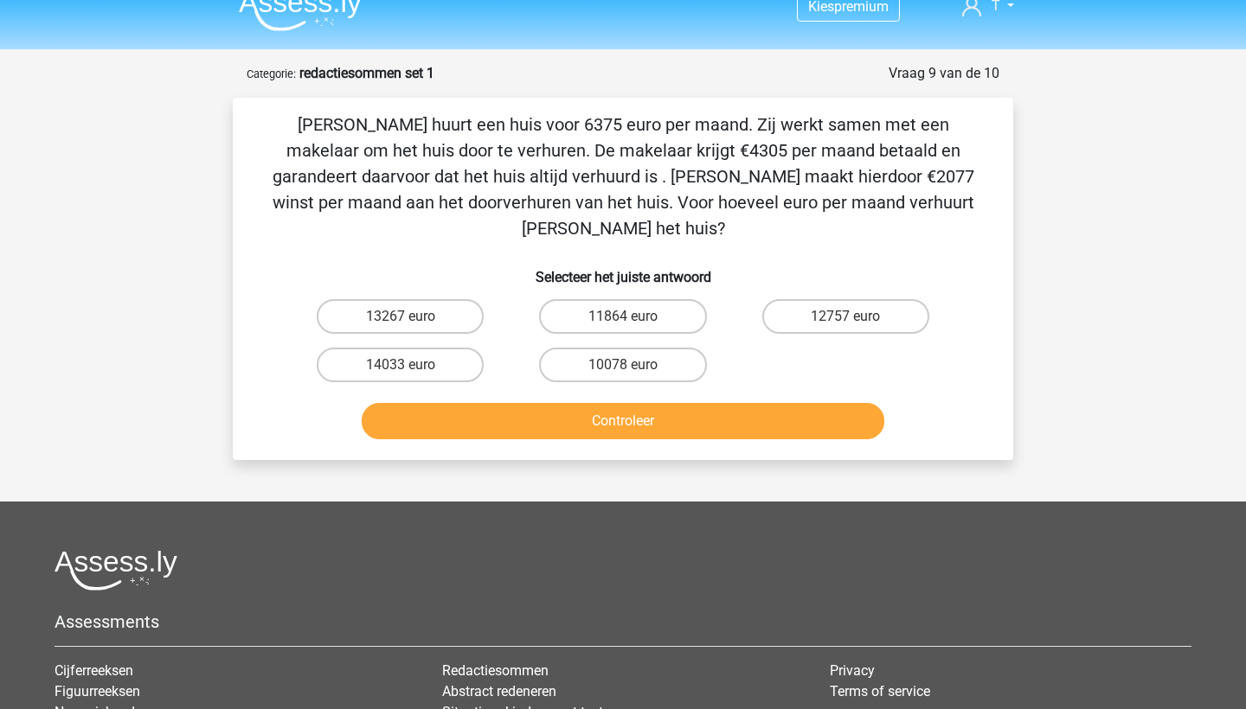
scroll to position [20, 0]
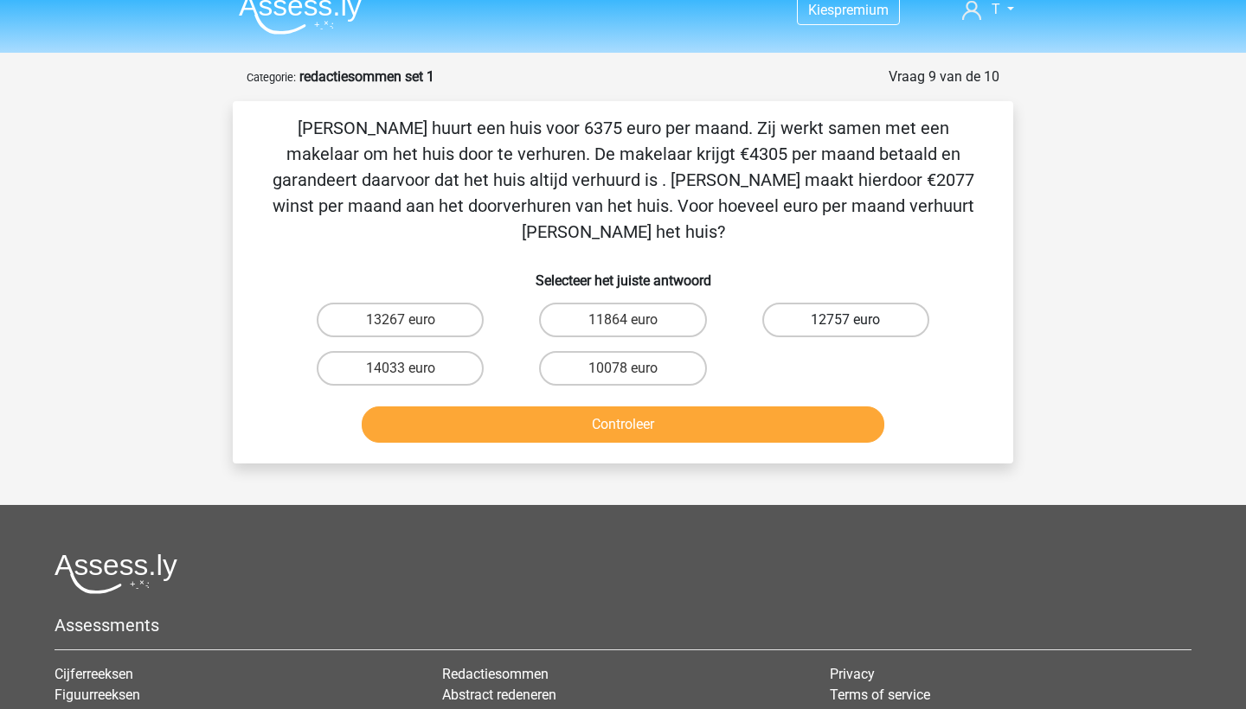
click at [823, 303] on label "12757 euro" at bounding box center [845, 320] width 167 height 35
click at [845, 320] on input "12757 euro" at bounding box center [850, 325] width 11 height 11
radio input "true"
click at [768, 407] on button "Controleer" at bounding box center [623, 425] width 523 height 36
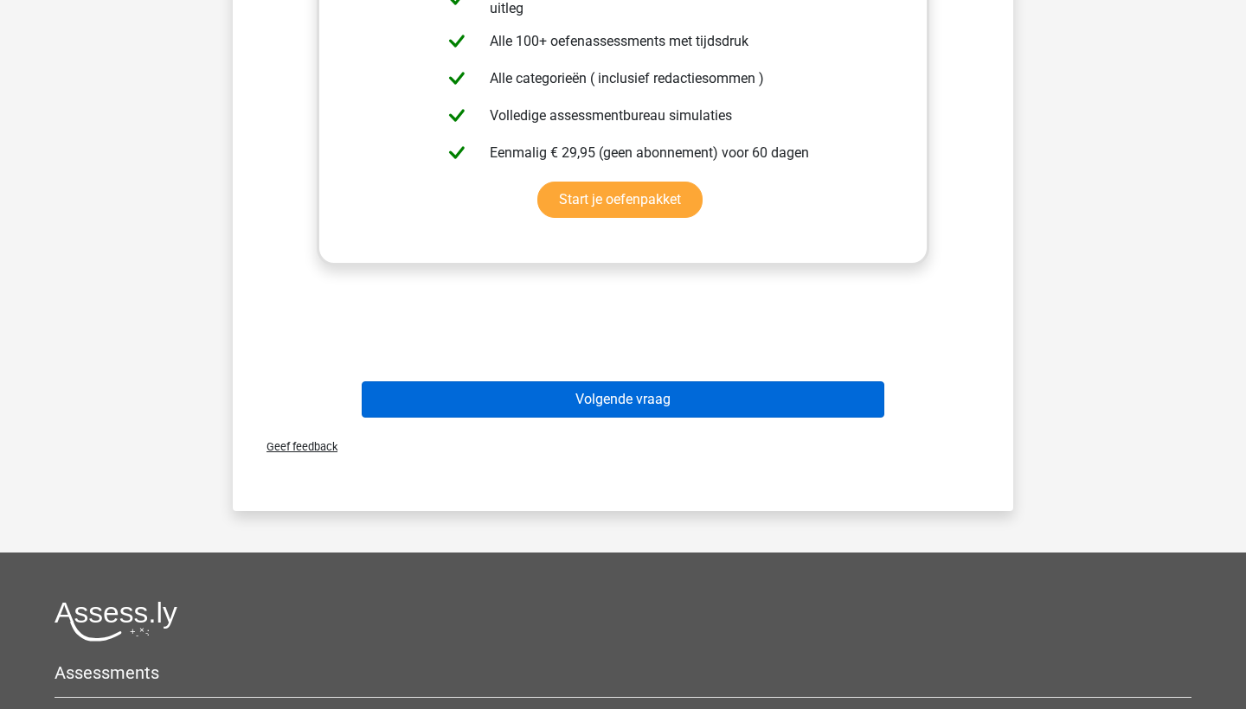
click at [700, 384] on button "Volgende vraag" at bounding box center [623, 400] width 523 height 36
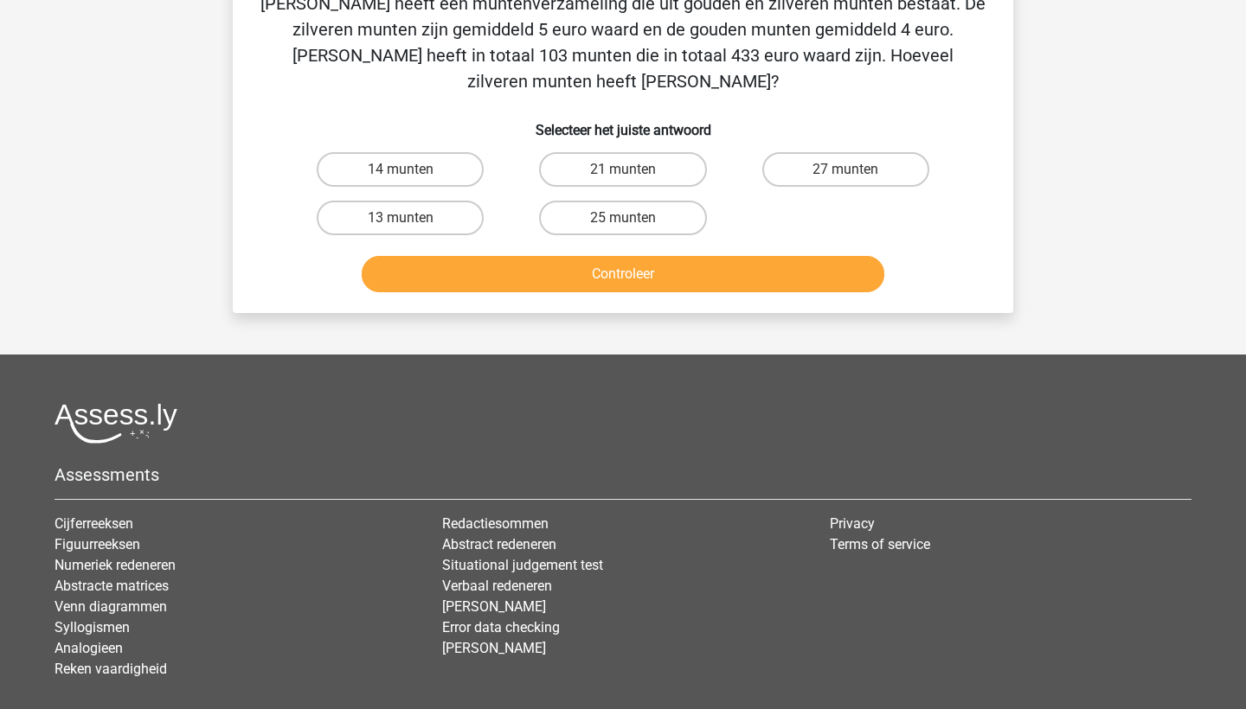
scroll to position [87, 0]
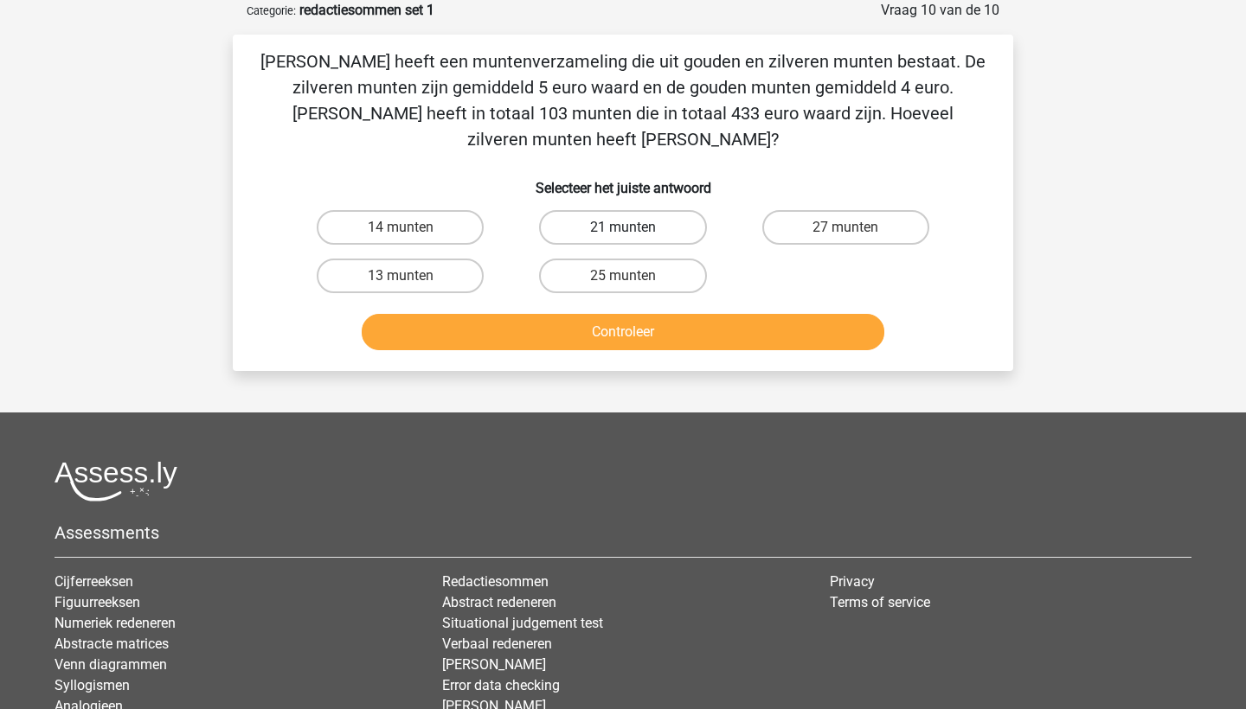
click at [654, 210] on label "21 munten" at bounding box center [622, 227] width 167 height 35
click at [634, 228] on input "21 munten" at bounding box center [628, 233] width 11 height 11
radio input "true"
click at [632, 314] on button "Controleer" at bounding box center [623, 332] width 523 height 36
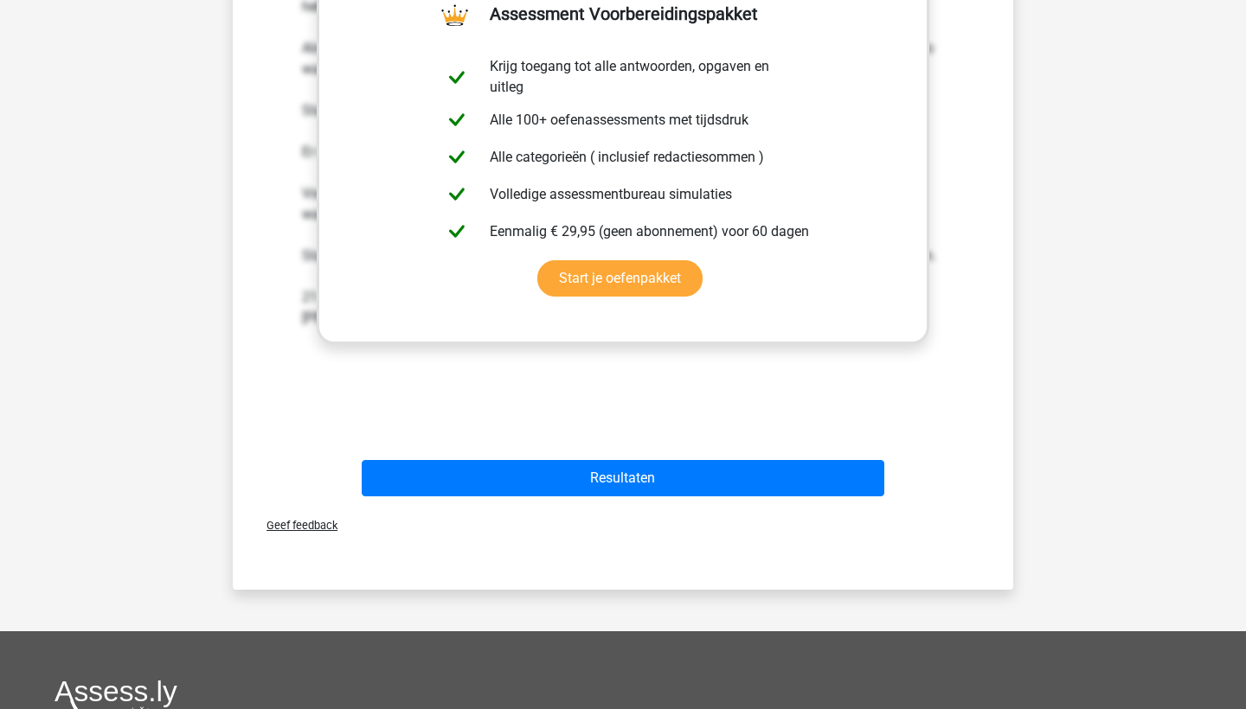
scroll to position [542, 0]
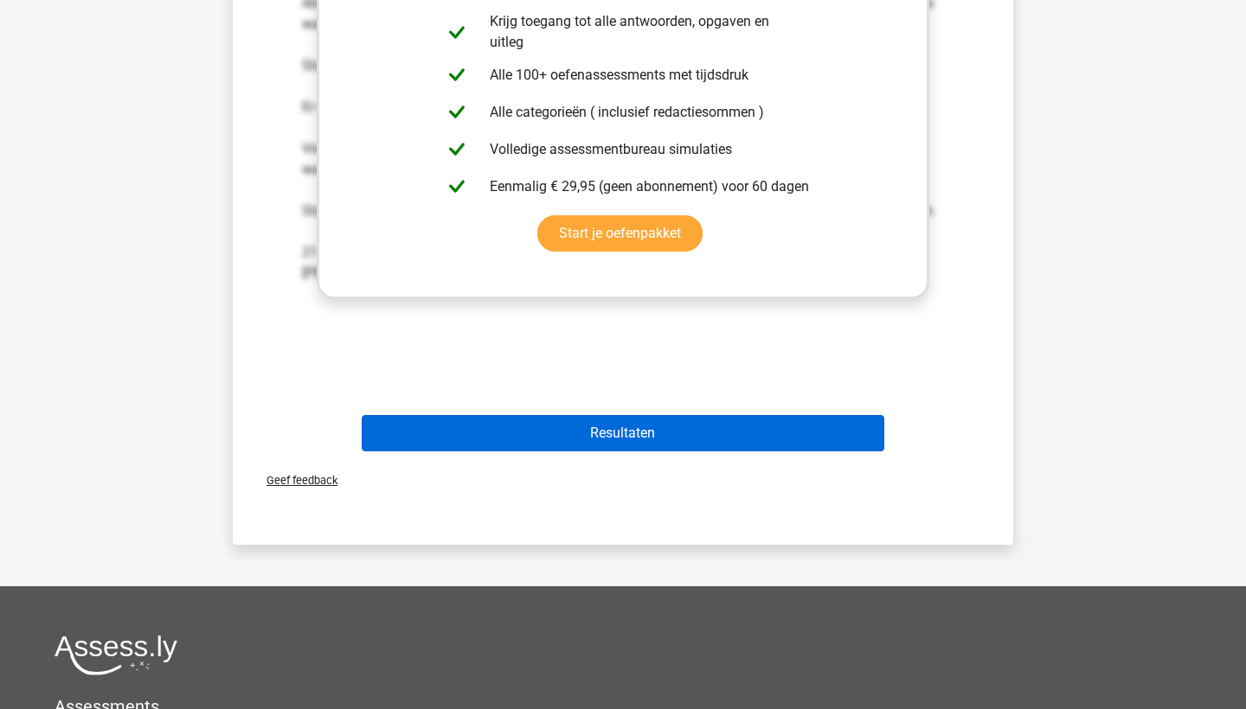
click at [621, 425] on button "Resultaten" at bounding box center [623, 433] width 523 height 36
